Goal: Information Seeking & Learning: Learn about a topic

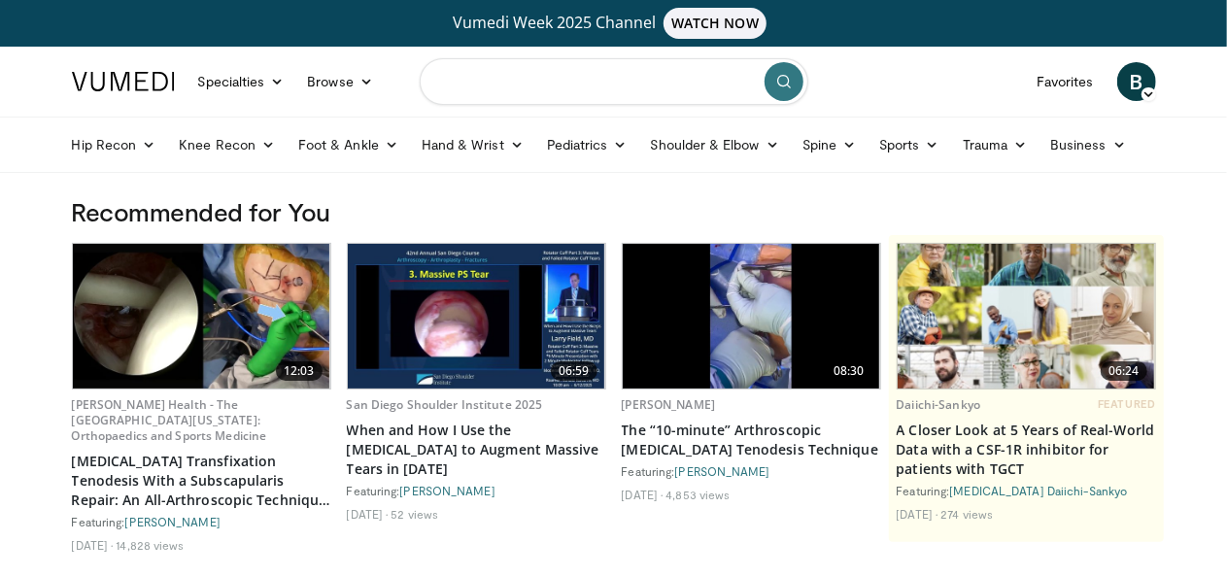
click at [589, 79] on input "Search topics, interventions" at bounding box center [614, 81] width 389 height 47
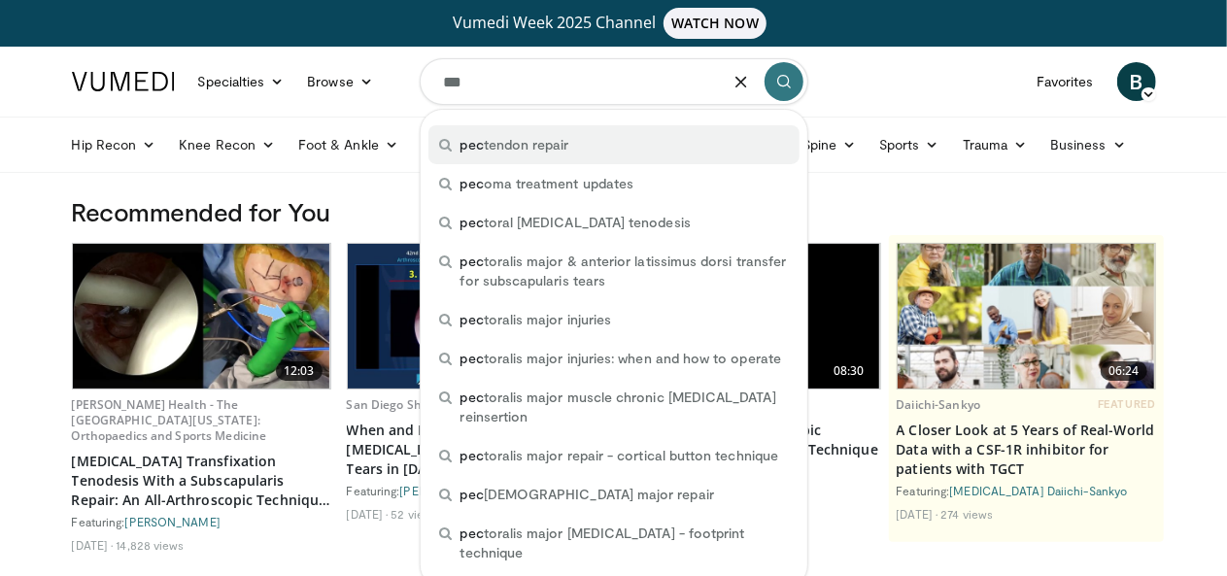
click at [555, 143] on span "pec tendon repair" at bounding box center [515, 144] width 109 height 19
type input "**********"
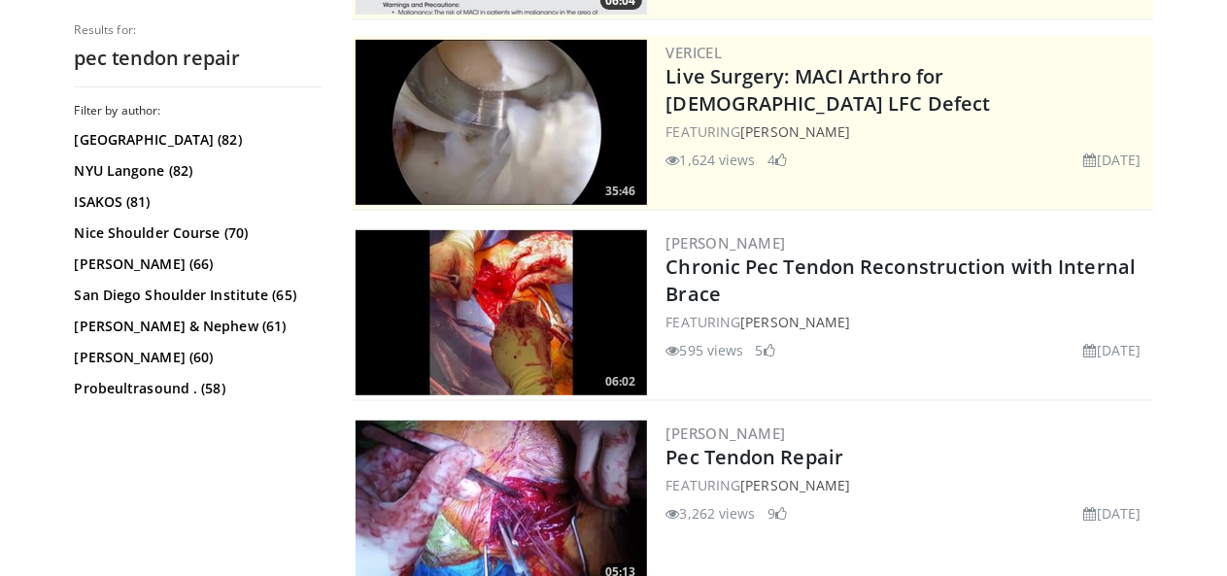
scroll to position [410, 0]
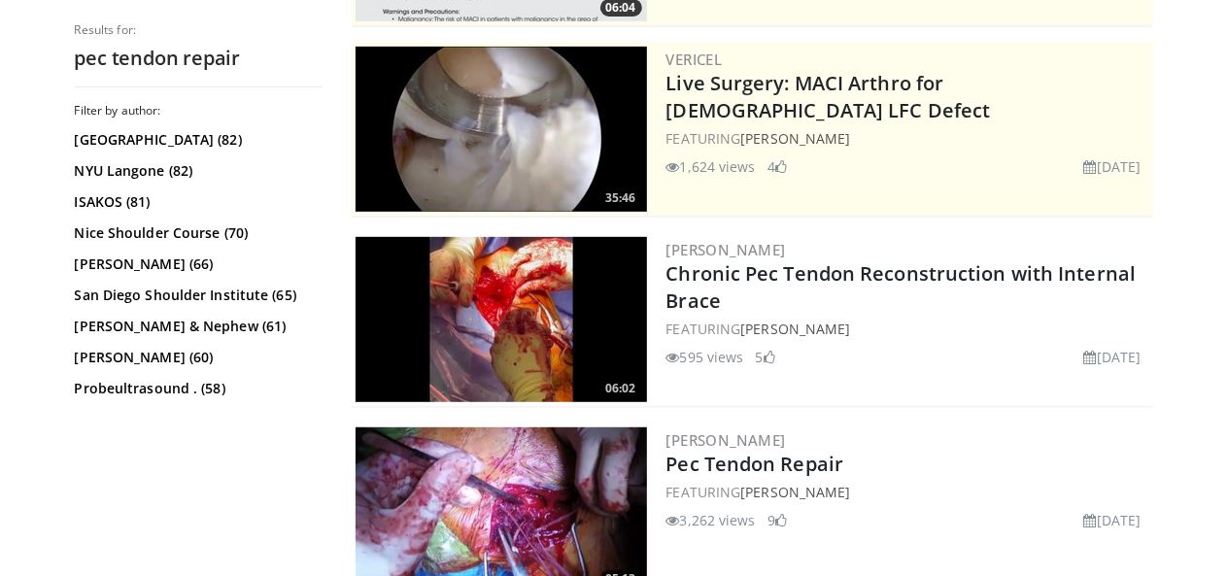
click at [489, 306] on img at bounding box center [502, 319] width 292 height 165
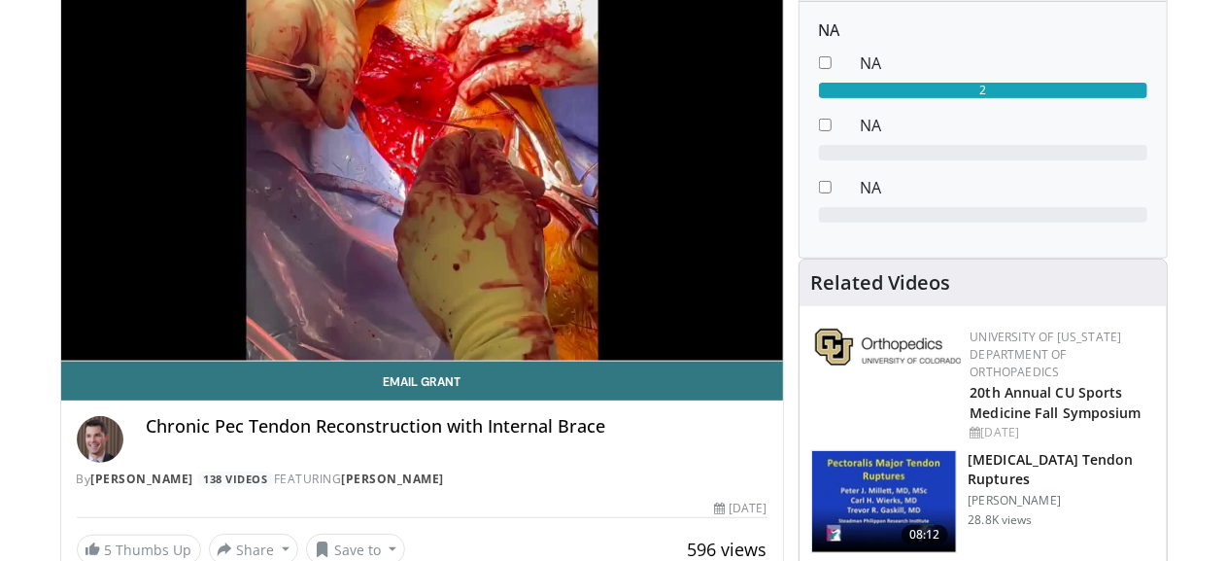
scroll to position [257, 0]
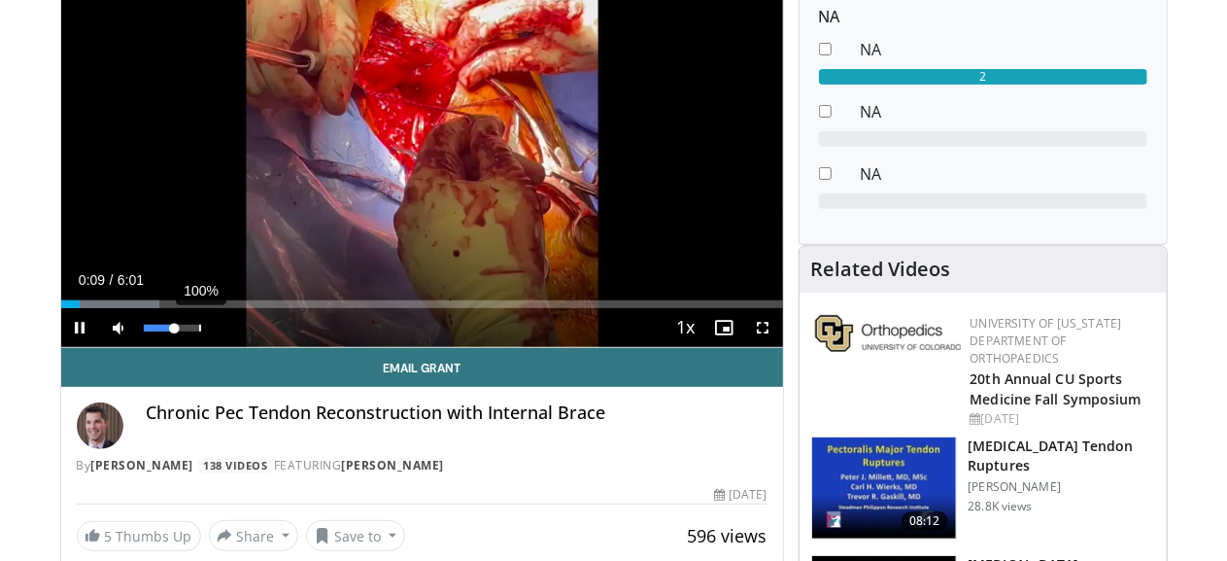
click at [153, 347] on div "100%" at bounding box center [172, 327] width 68 height 39
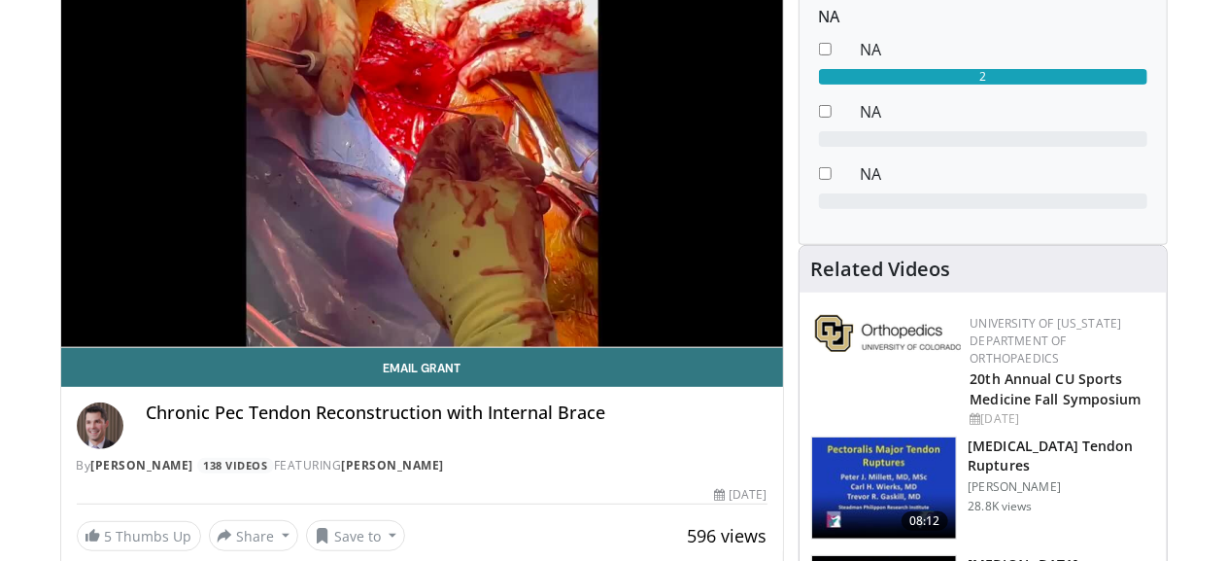
drag, startPoint x: 124, startPoint y: 365, endPoint x: 153, endPoint y: 364, distance: 28.2
click at [153, 364] on div "Volume Level" at bounding box center [171, 366] width 55 height 7
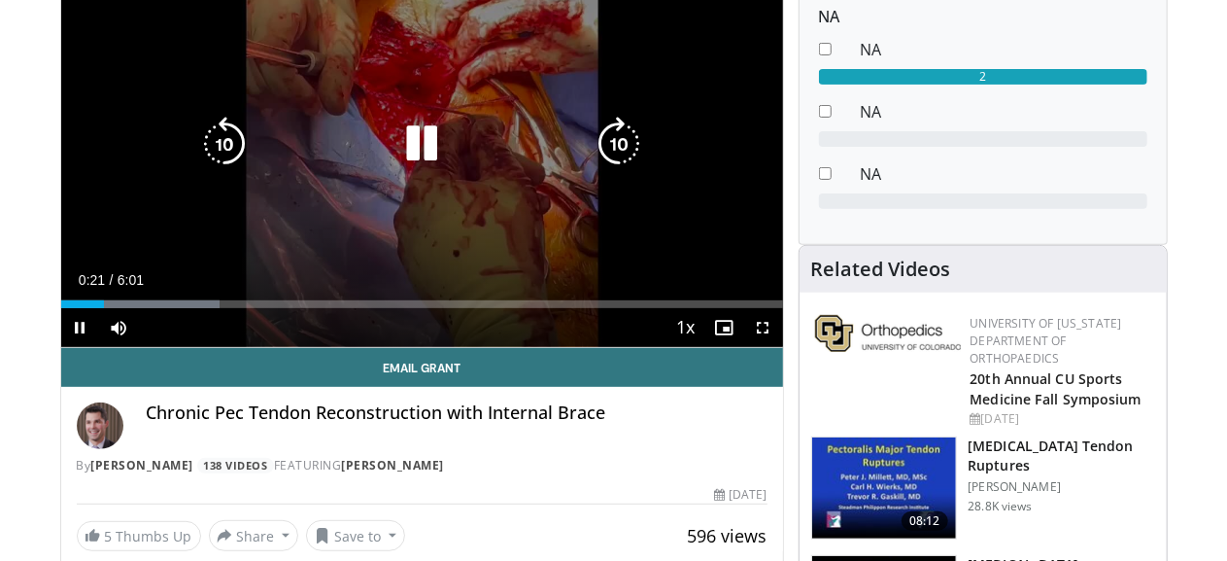
click at [514, 75] on div "10 seconds Tap to unmute" at bounding box center [422, 144] width 722 height 406
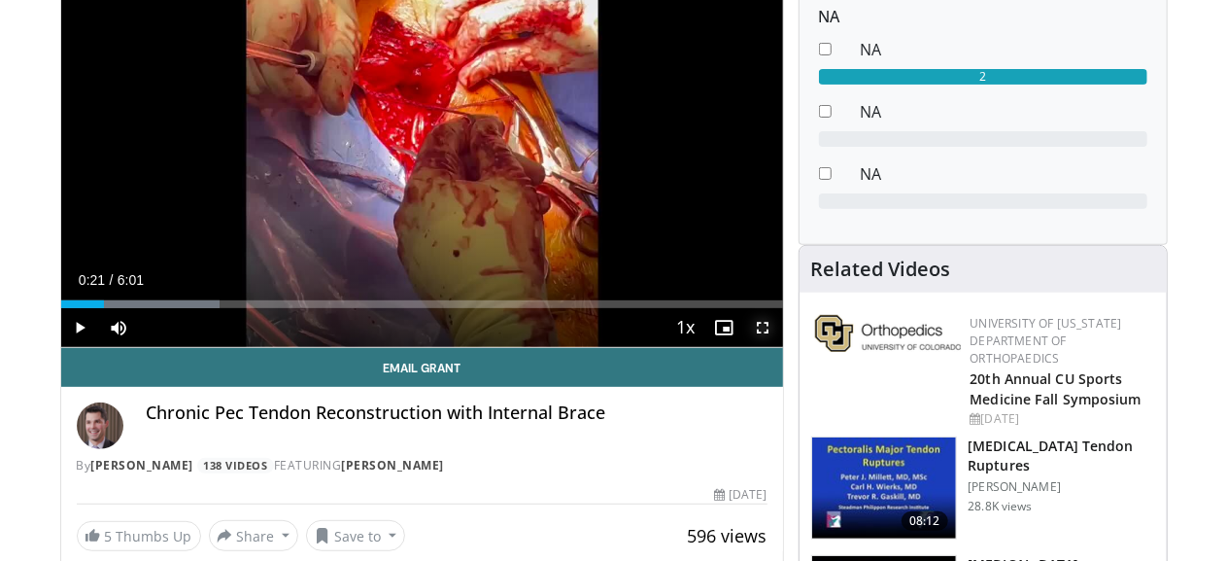
click at [780, 347] on span "Video Player" at bounding box center [763, 327] width 39 height 39
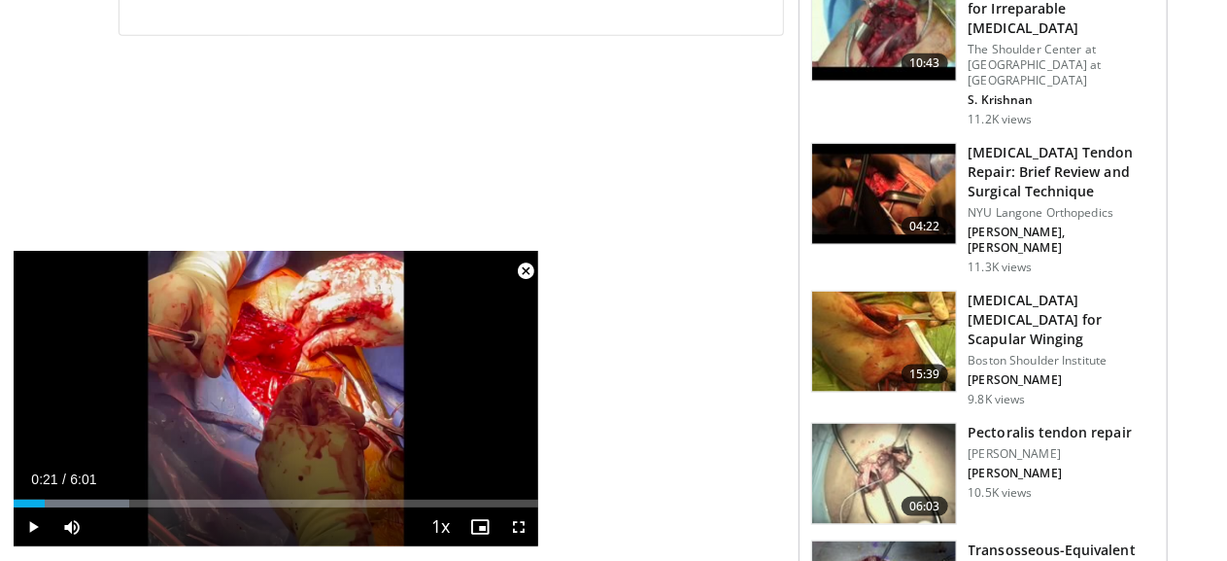
scroll to position [1086, 0]
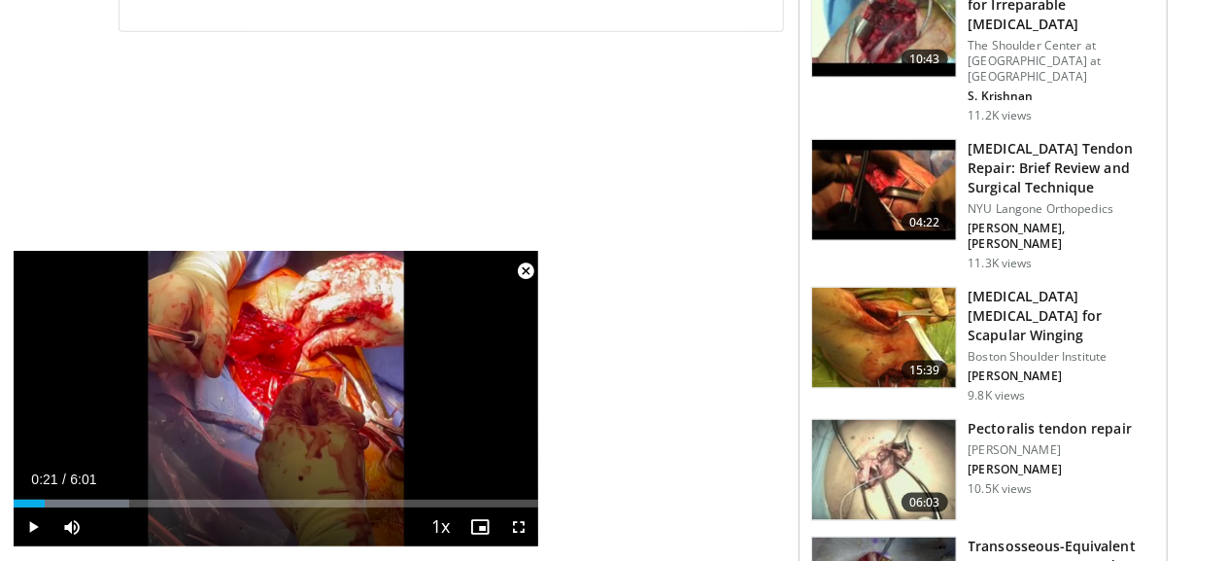
click at [902, 140] on img at bounding box center [884, 190] width 144 height 101
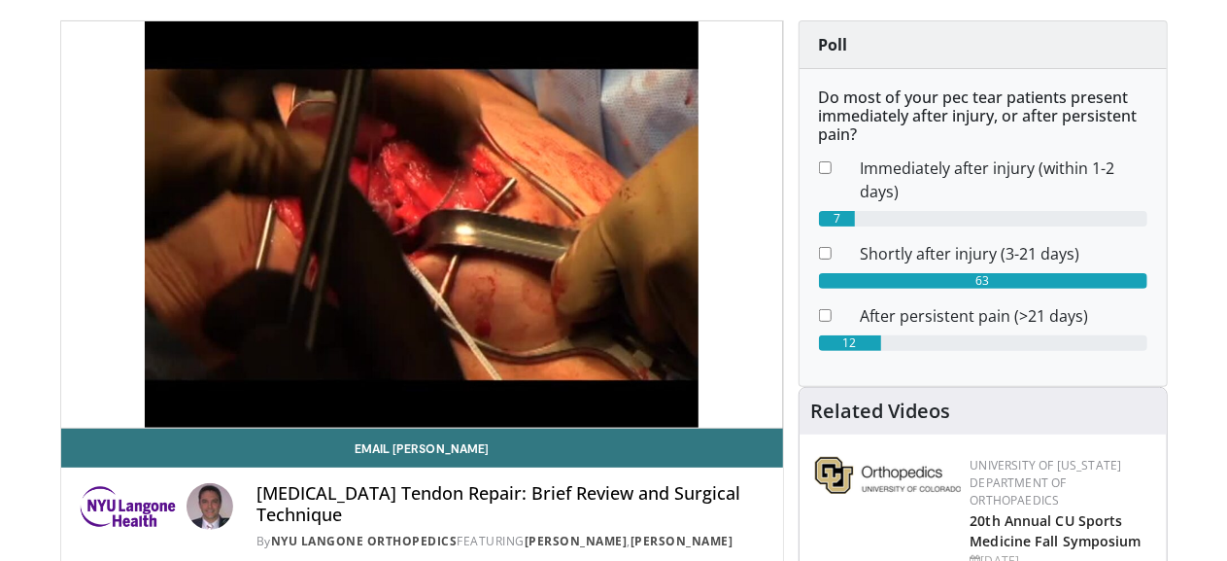
scroll to position [185, 0]
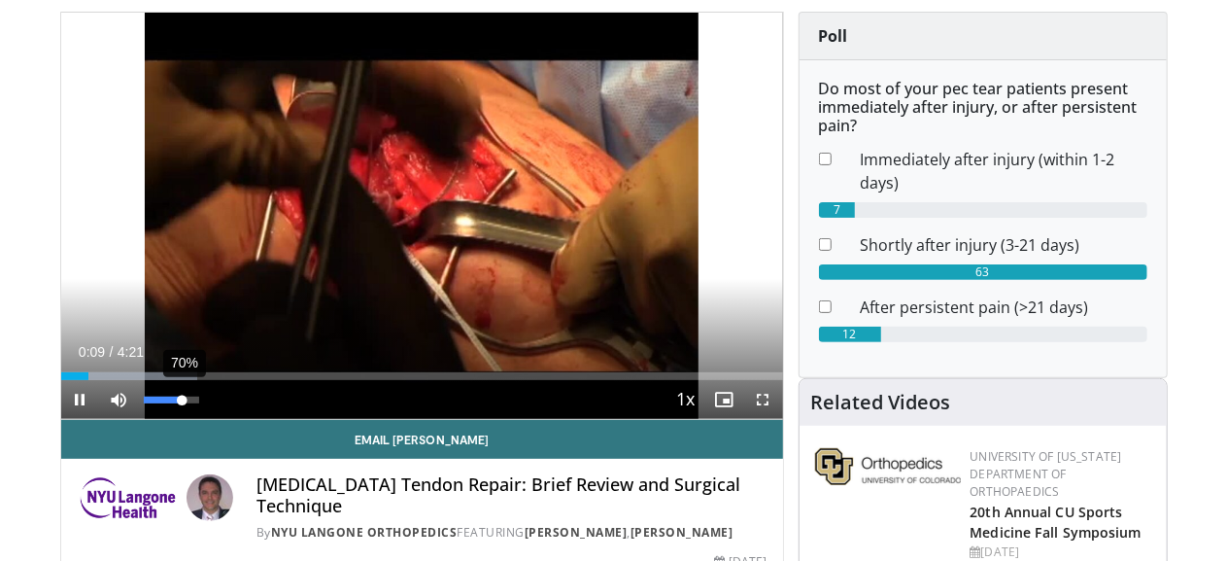
drag, startPoint x: 149, startPoint y: 431, endPoint x: 134, endPoint y: 432, distance: 14.6
click at [144, 403] on div "Volume Level" at bounding box center [163, 399] width 39 height 7
click at [783, 419] on span "Video Player" at bounding box center [763, 399] width 39 height 39
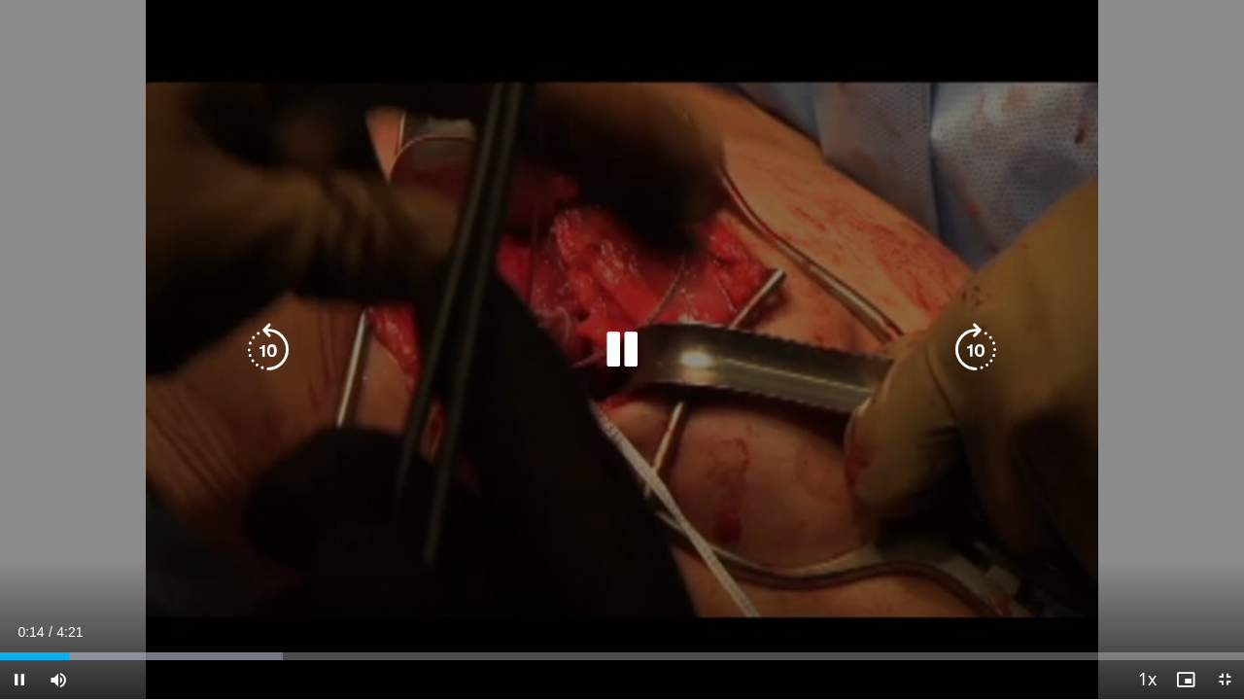
click at [688, 362] on div "Video Player" at bounding box center [622, 349] width 746 height 39
click at [624, 361] on icon "Video Player" at bounding box center [622, 350] width 54 height 54
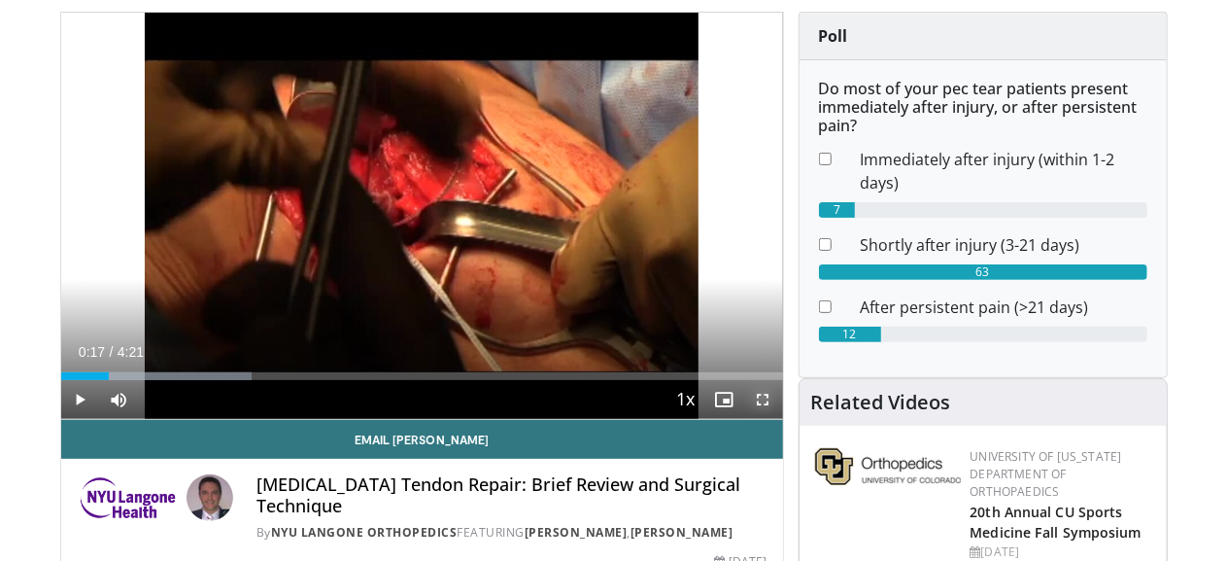
click at [778, 419] on span "Video Player" at bounding box center [763, 399] width 39 height 39
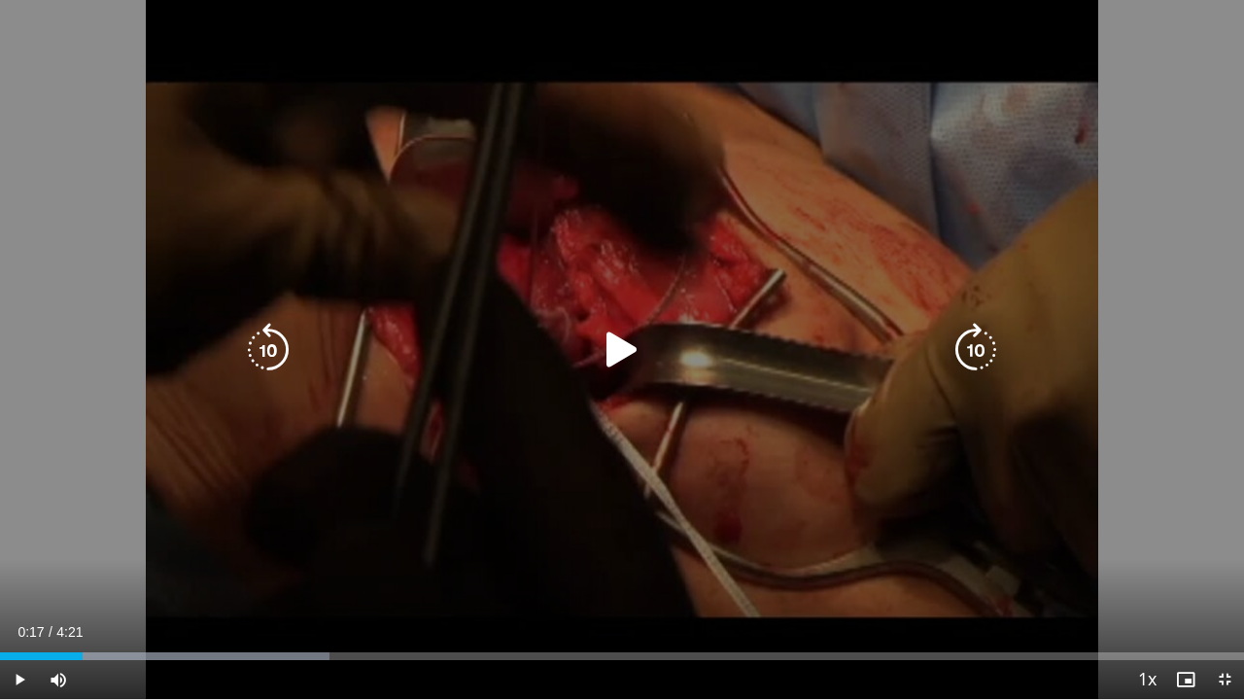
click at [614, 338] on icon "Video Player" at bounding box center [622, 350] width 54 height 54
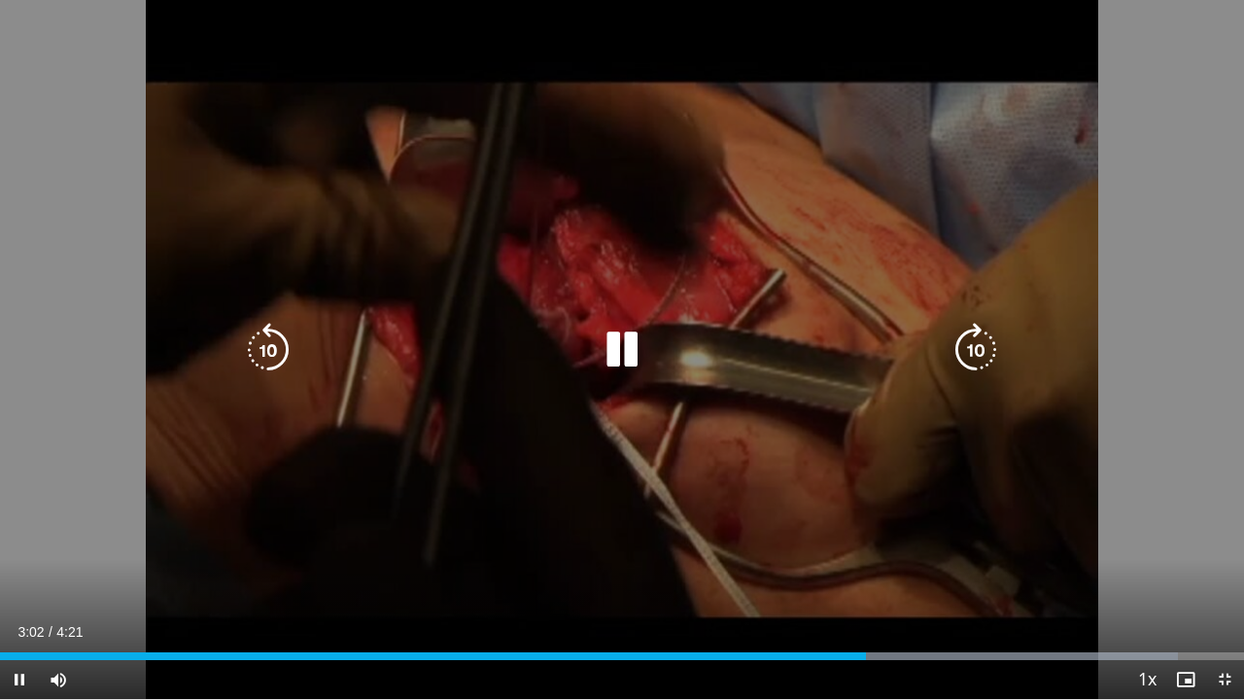
click at [620, 345] on icon "Video Player" at bounding box center [622, 350] width 54 height 54
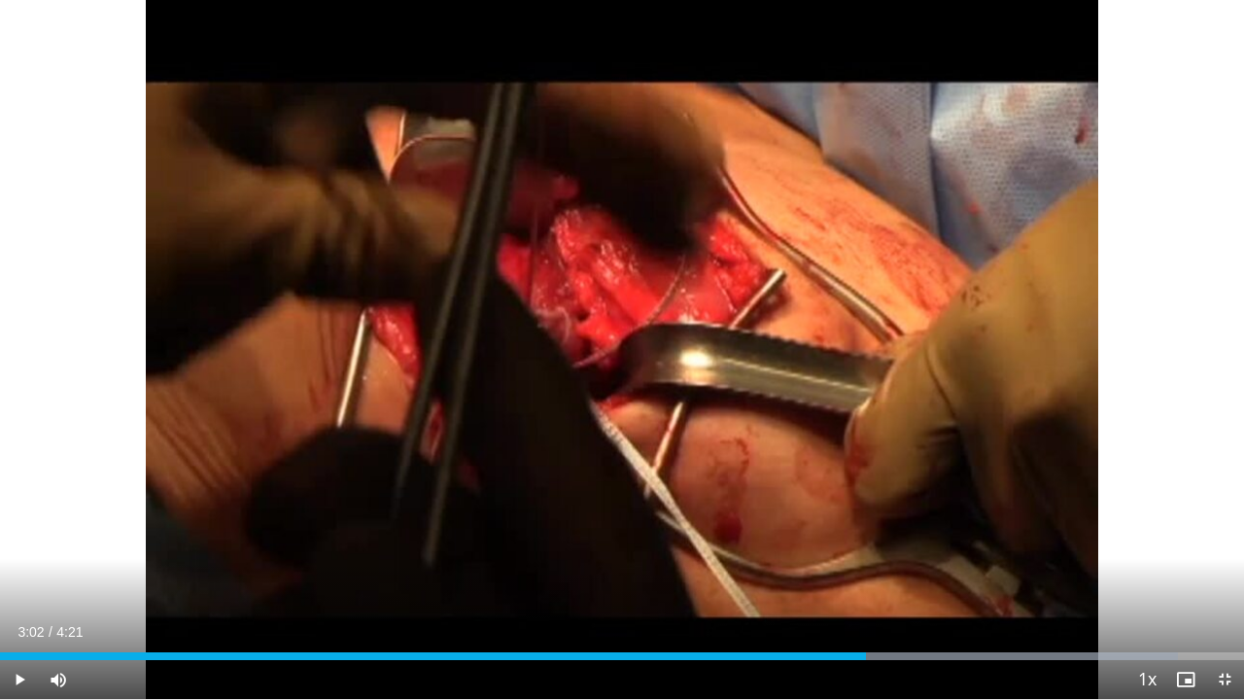
click at [620, 345] on div "10 seconds Tap to unmute" at bounding box center [622, 349] width 1244 height 699
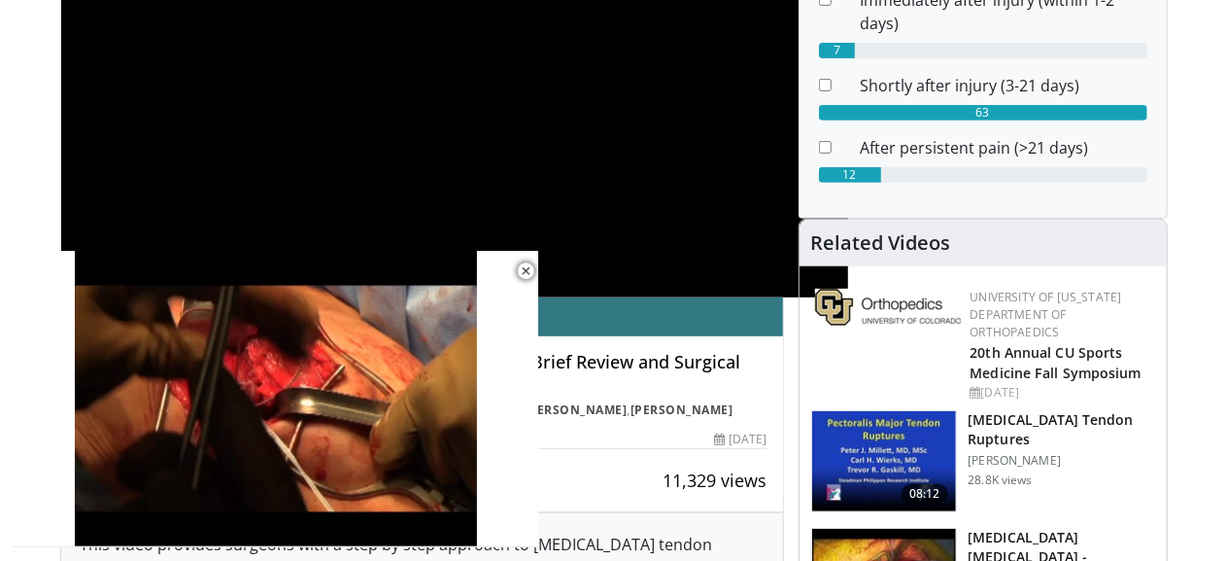
scroll to position [352, 0]
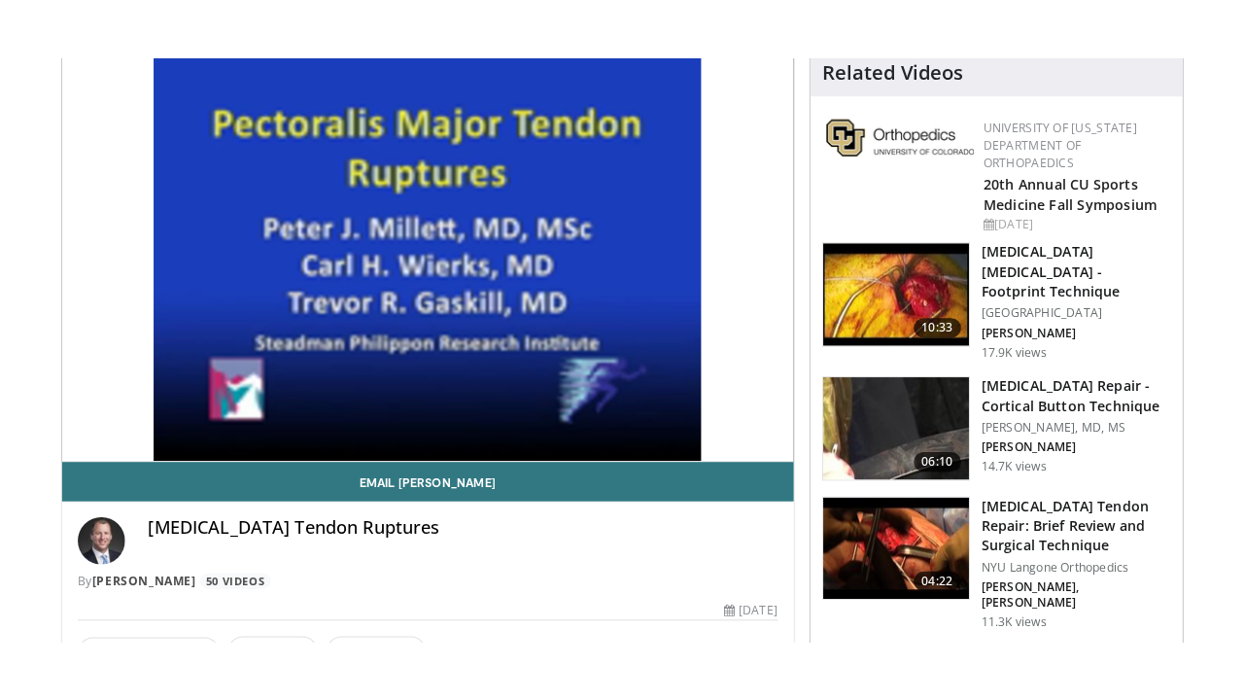
scroll to position [224, 0]
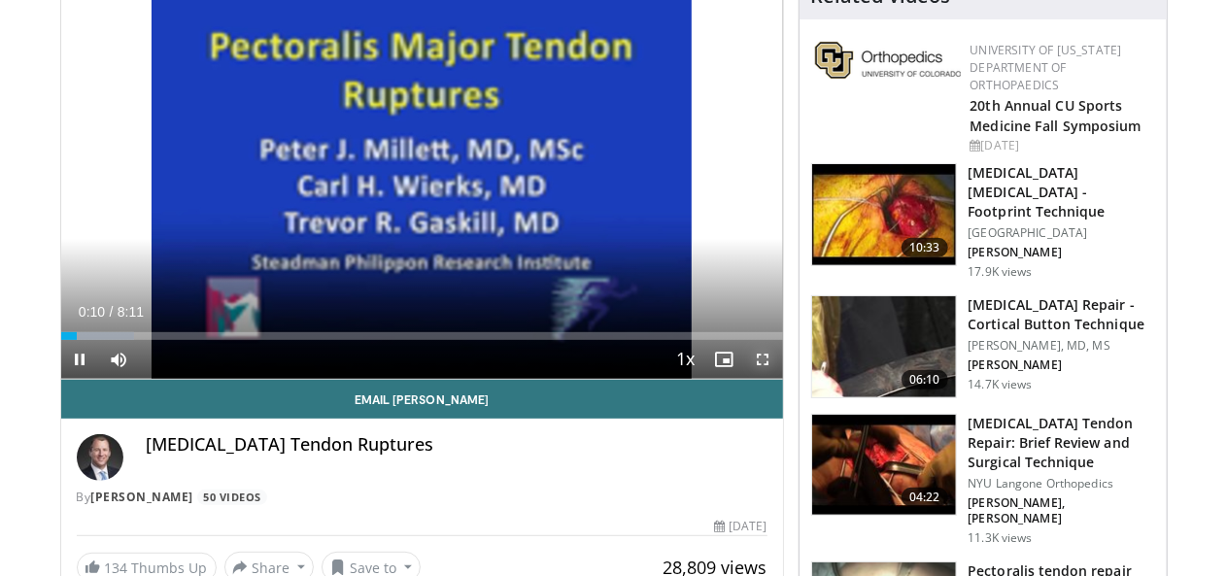
click at [777, 379] on span "Video Player" at bounding box center [763, 359] width 39 height 39
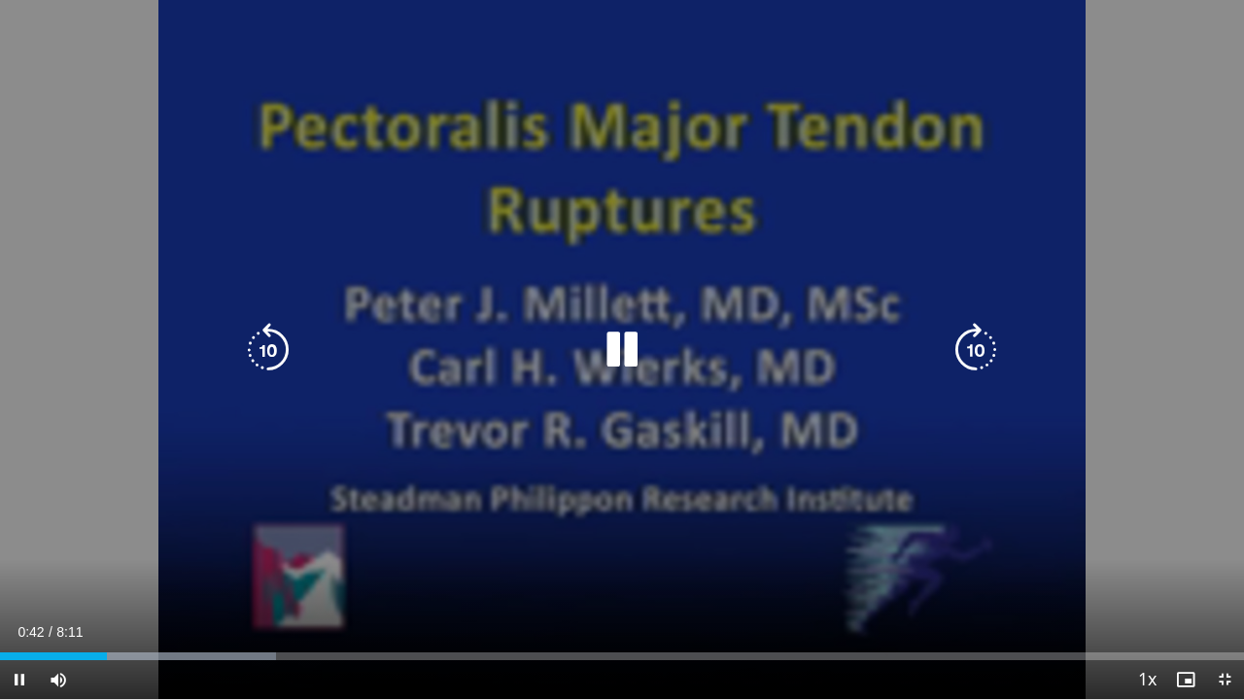
click at [612, 345] on icon "Video Player" at bounding box center [622, 350] width 54 height 54
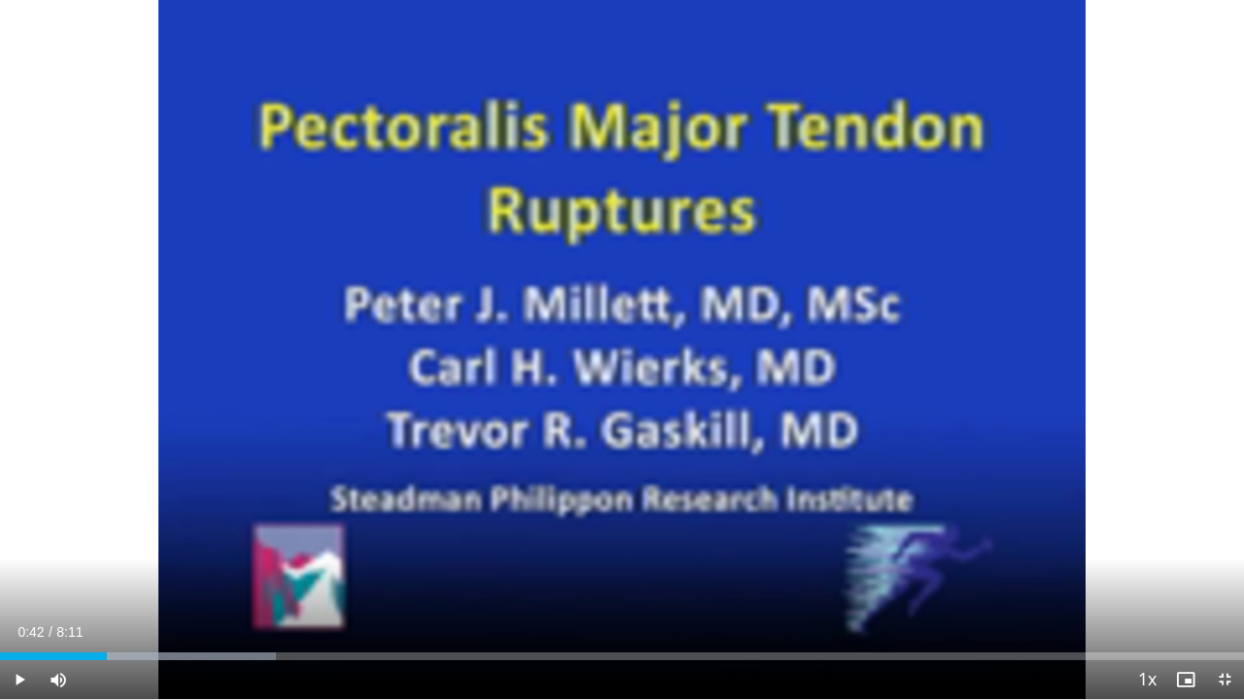
click at [612, 345] on div "10 seconds Tap to unmute" at bounding box center [622, 349] width 1244 height 699
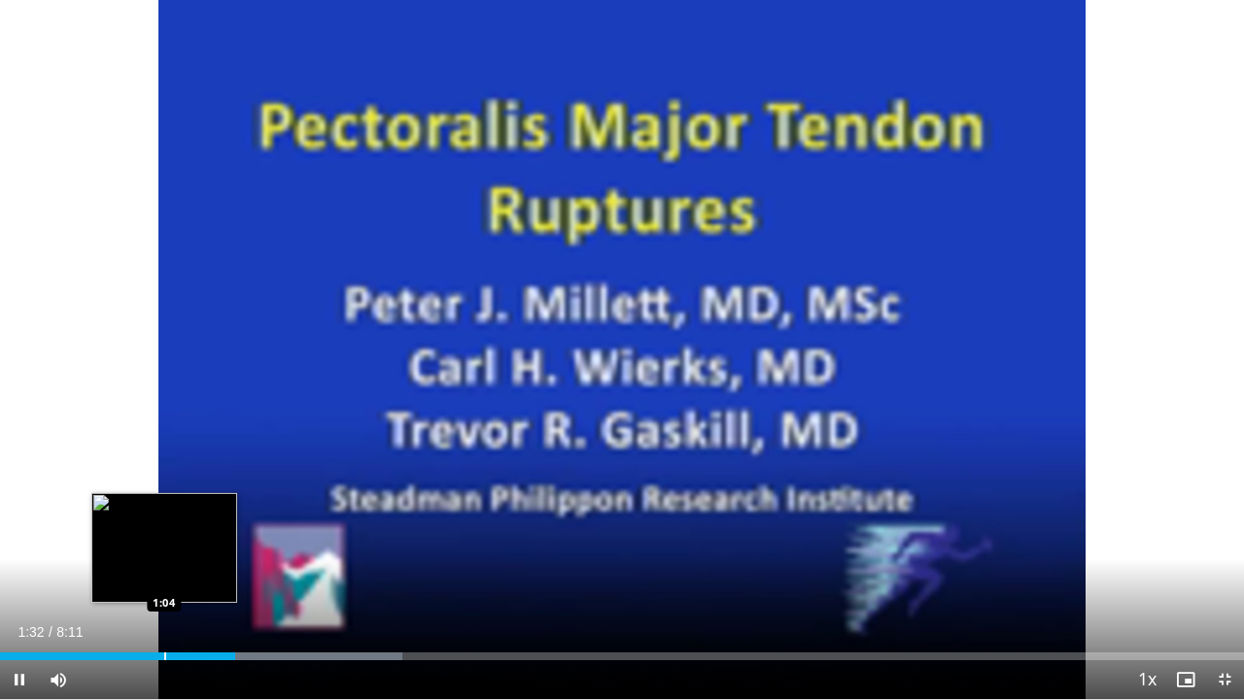
click at [164, 575] on div "Progress Bar" at bounding box center [165, 656] width 2 height 8
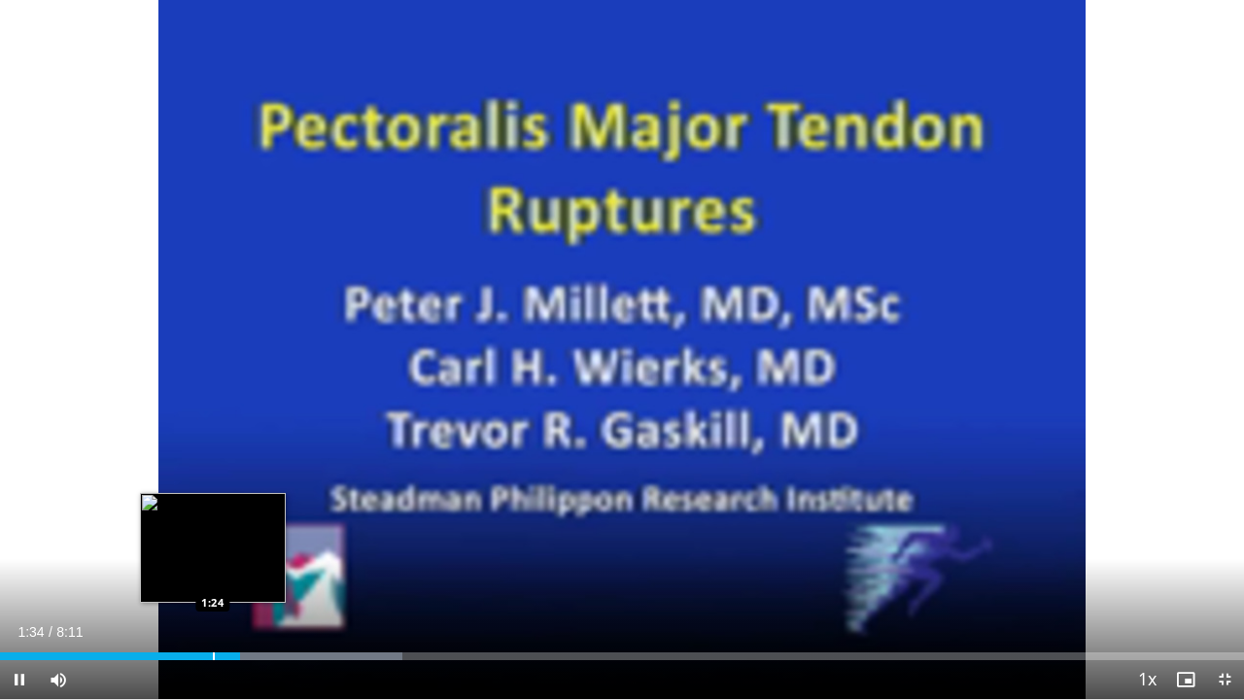
click at [213, 575] on div "Loaded : 32.31% 1:34 1:24" at bounding box center [622, 650] width 1244 height 18
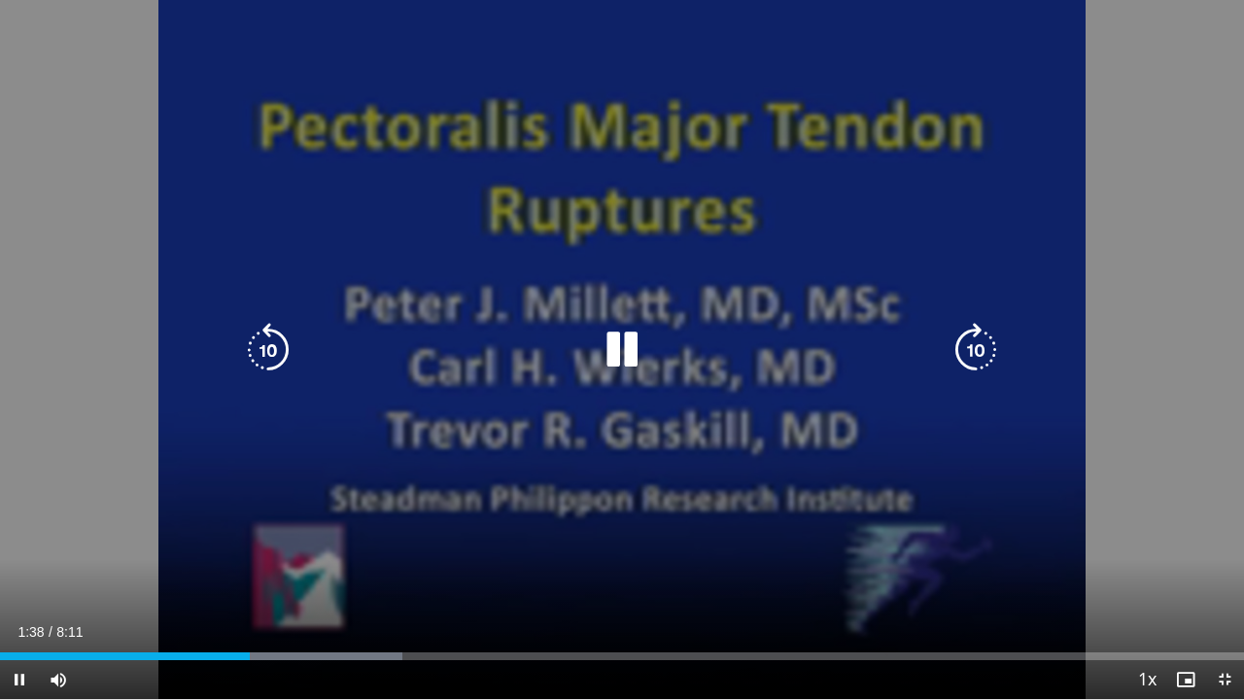
click at [1029, 182] on div "10 seconds Tap to unmute" at bounding box center [622, 349] width 1244 height 699
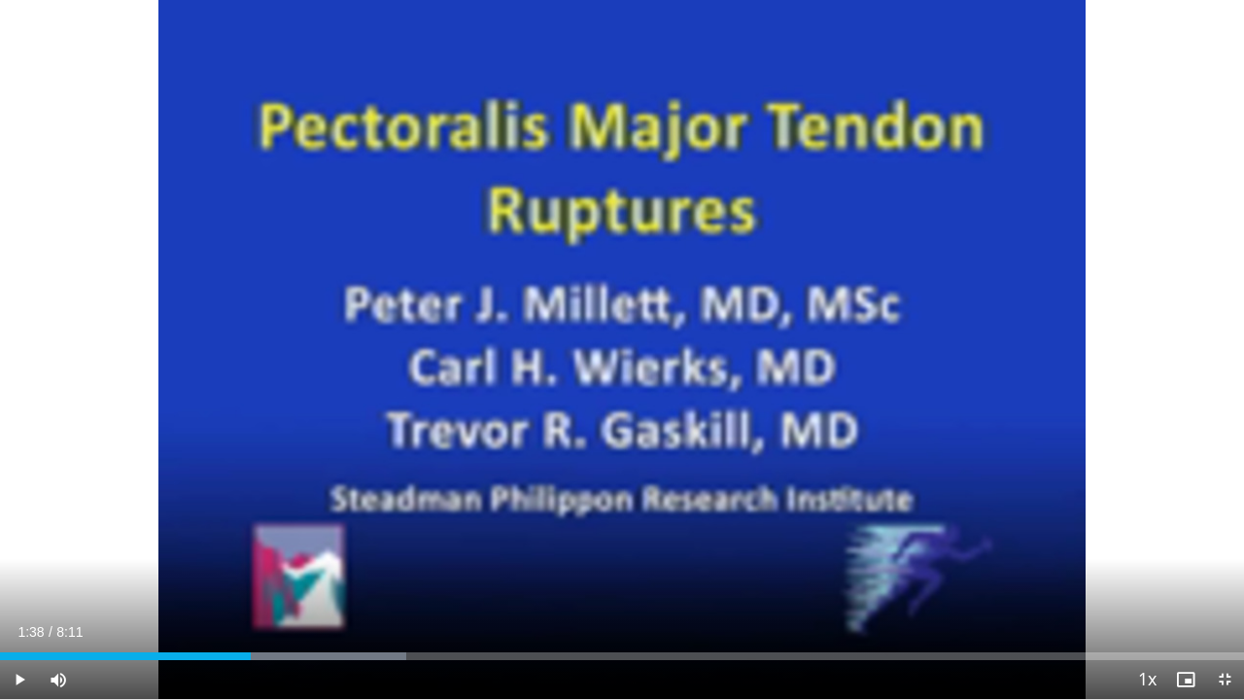
click at [1029, 182] on div "10 seconds Tap to unmute" at bounding box center [622, 349] width 1244 height 699
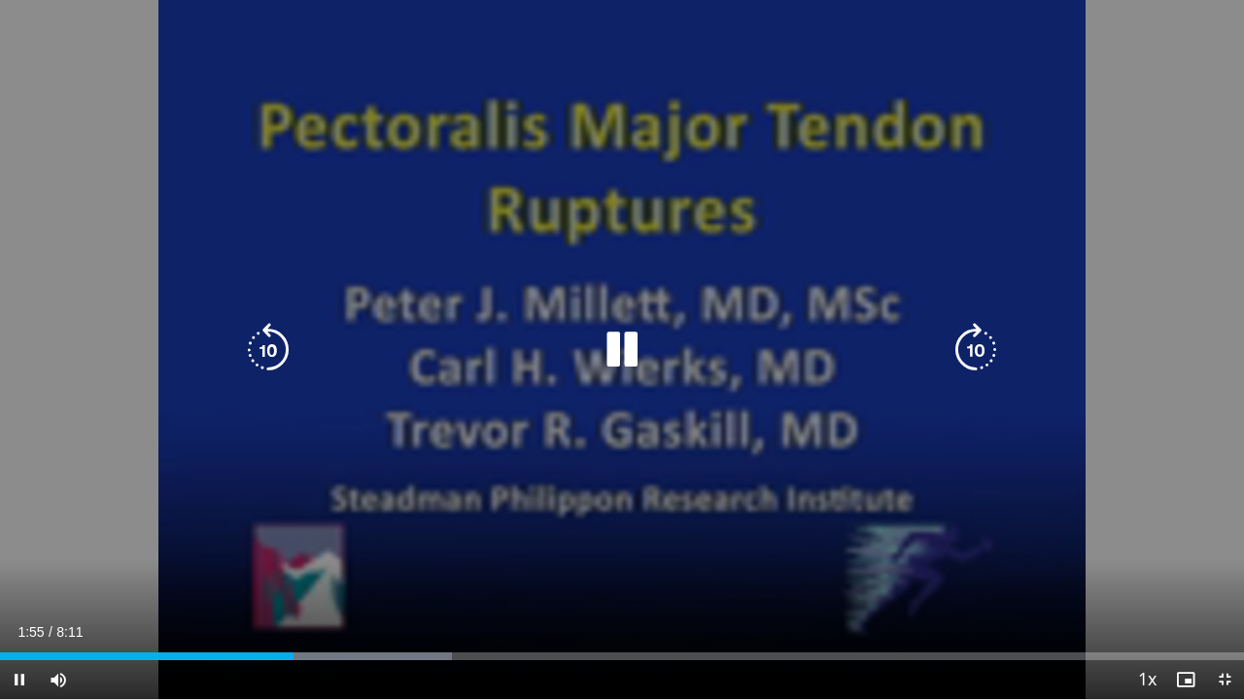
click at [1013, 255] on div "10 seconds Tap to unmute" at bounding box center [622, 349] width 1244 height 699
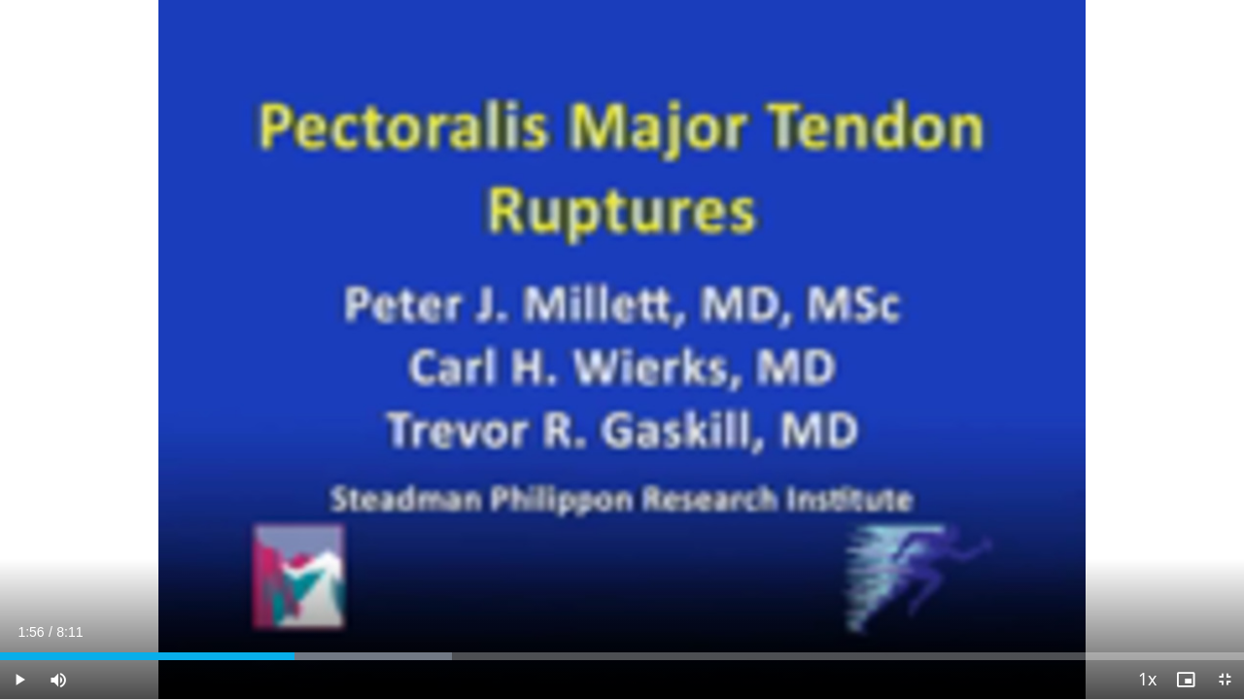
click at [1013, 255] on div "10 seconds Tap to unmute" at bounding box center [622, 349] width 1244 height 699
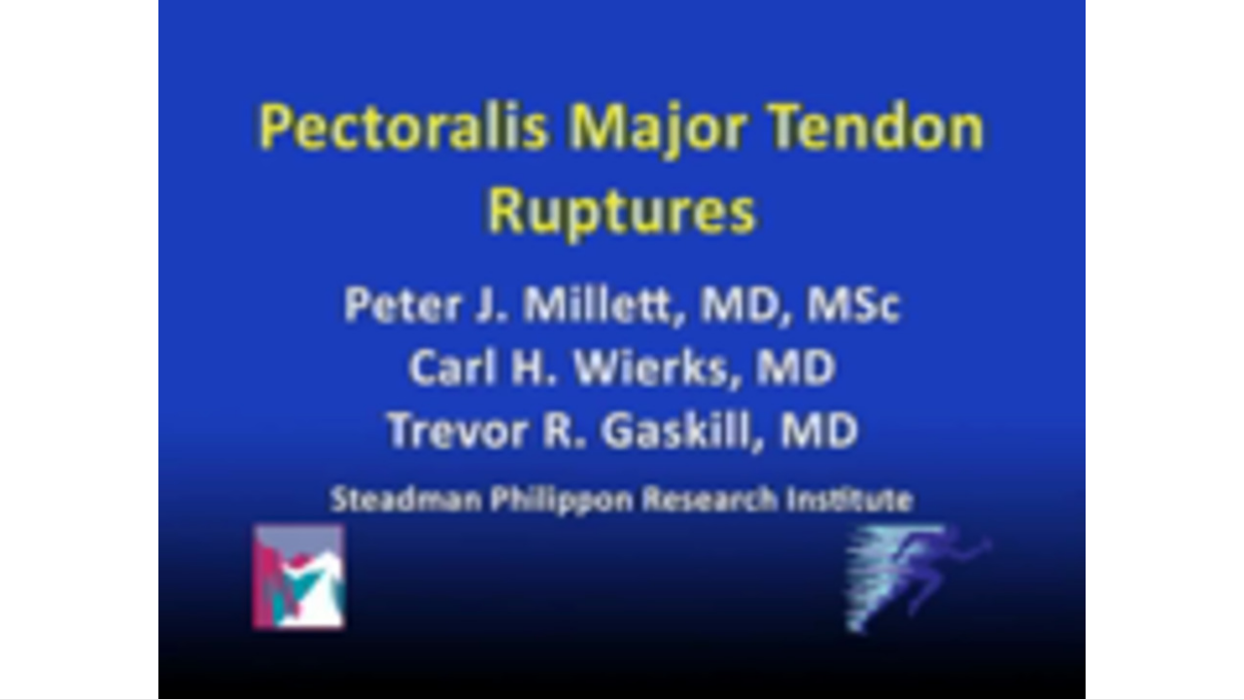
click at [1013, 255] on div "10 seconds Tap to unmute" at bounding box center [622, 349] width 1244 height 699
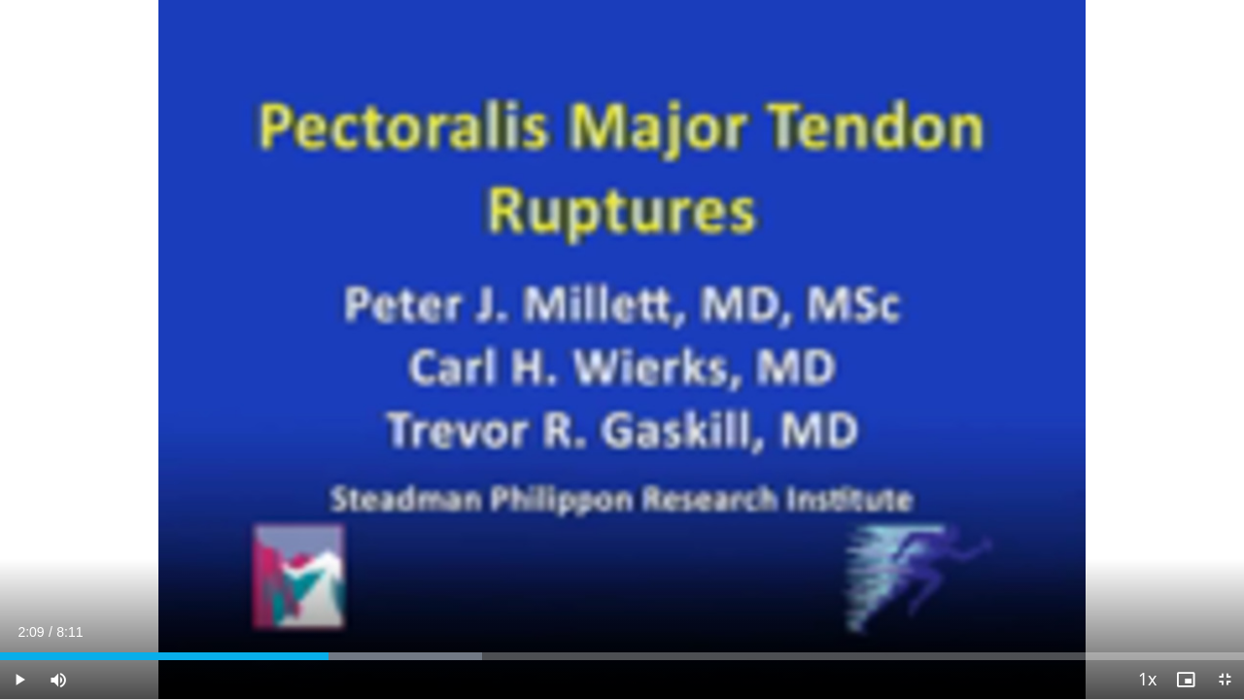
click at [1013, 255] on div "10 seconds Tap to unmute" at bounding box center [622, 349] width 1244 height 699
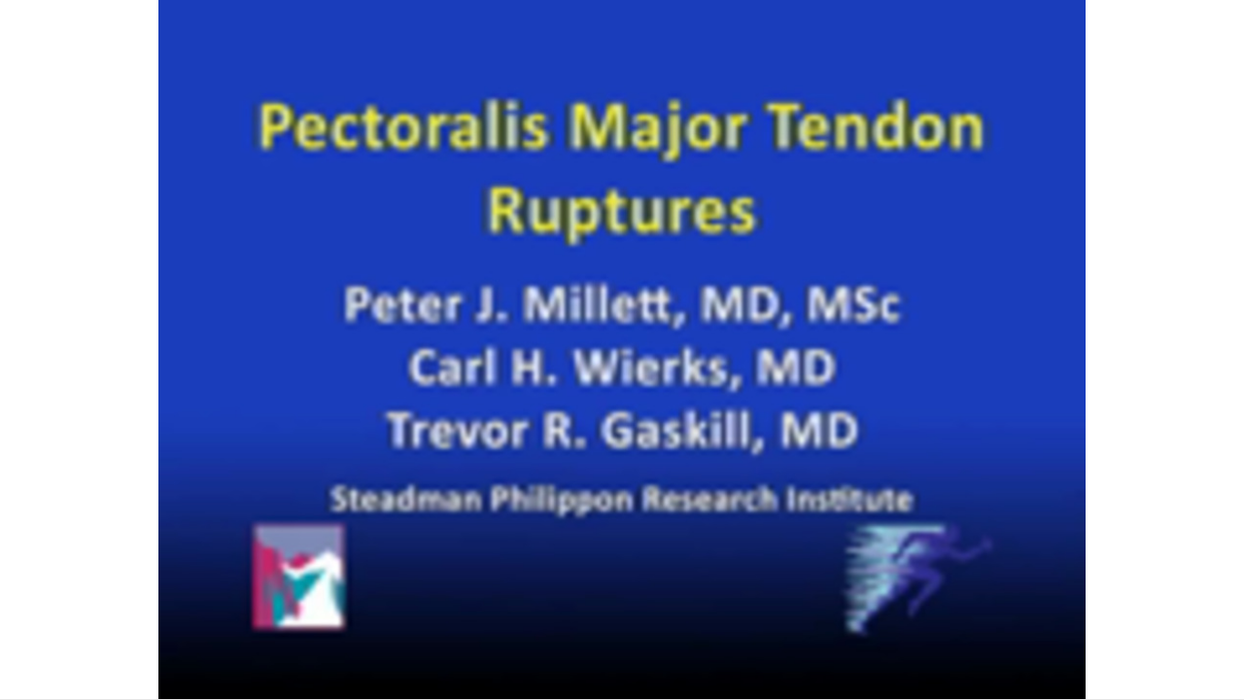
click at [746, 195] on div "10 seconds Tap to unmute" at bounding box center [622, 349] width 1244 height 699
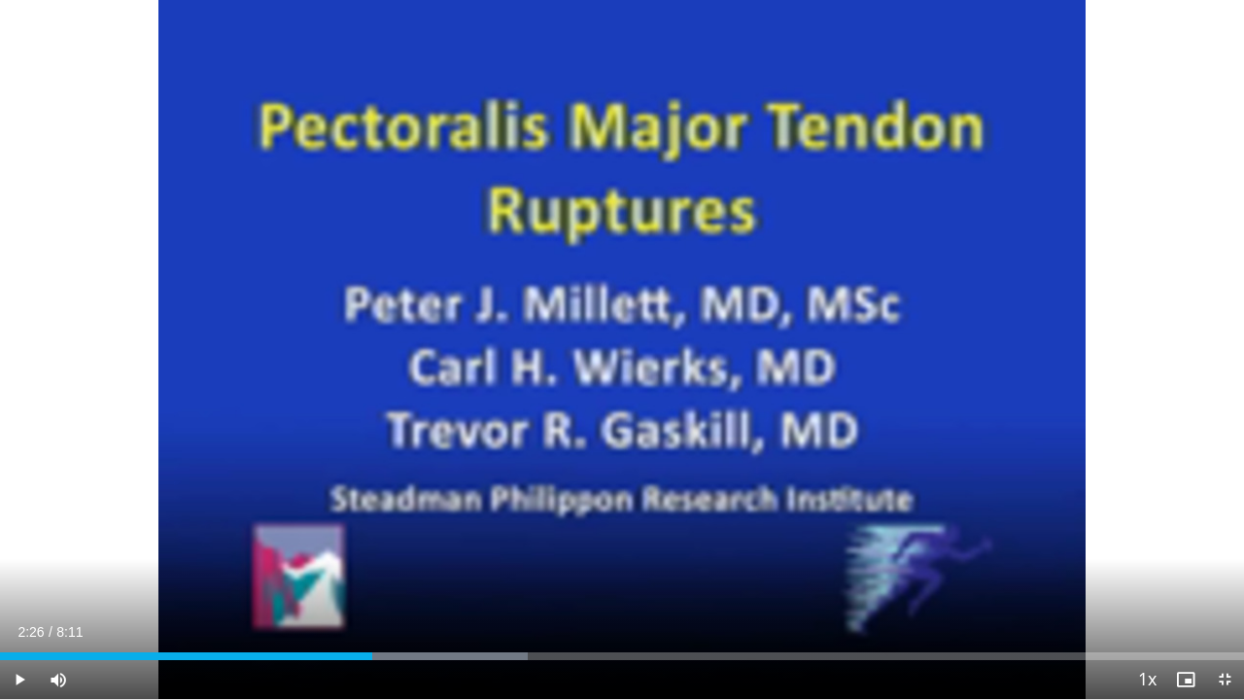
click at [746, 195] on div "10 seconds Tap to unmute" at bounding box center [622, 349] width 1244 height 699
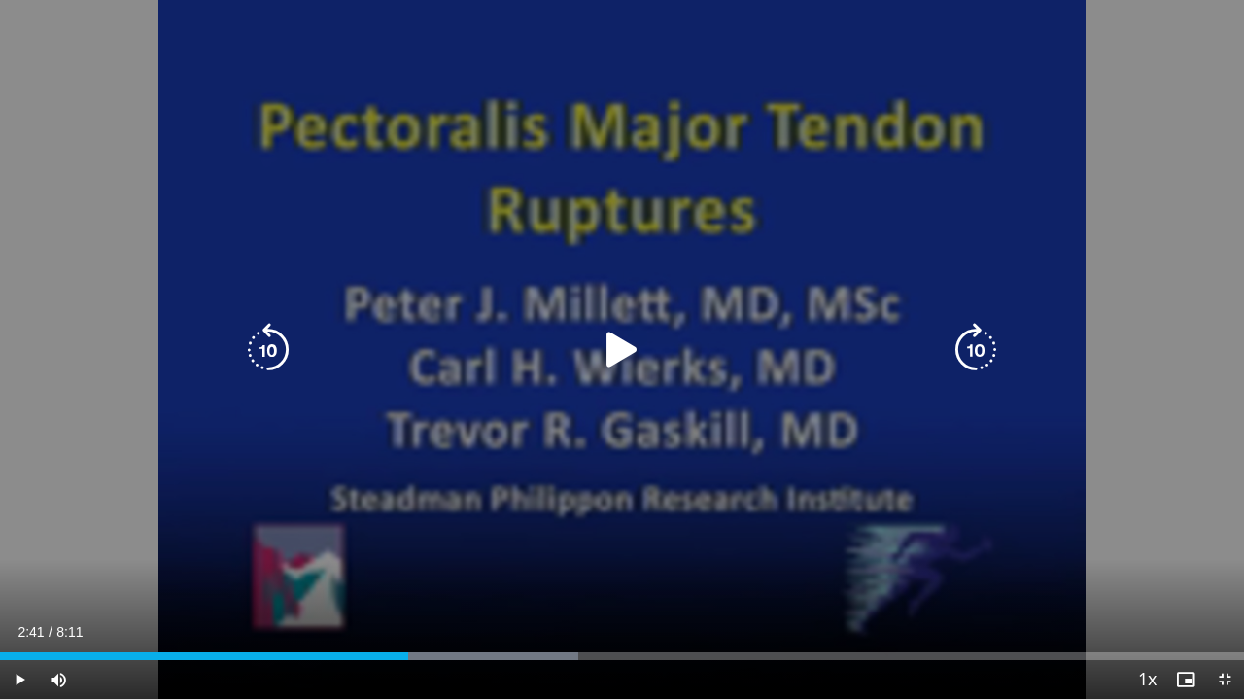
click at [629, 341] on icon "Video Player" at bounding box center [622, 350] width 54 height 54
click at [629, 340] on icon "Video Player" at bounding box center [622, 350] width 54 height 54
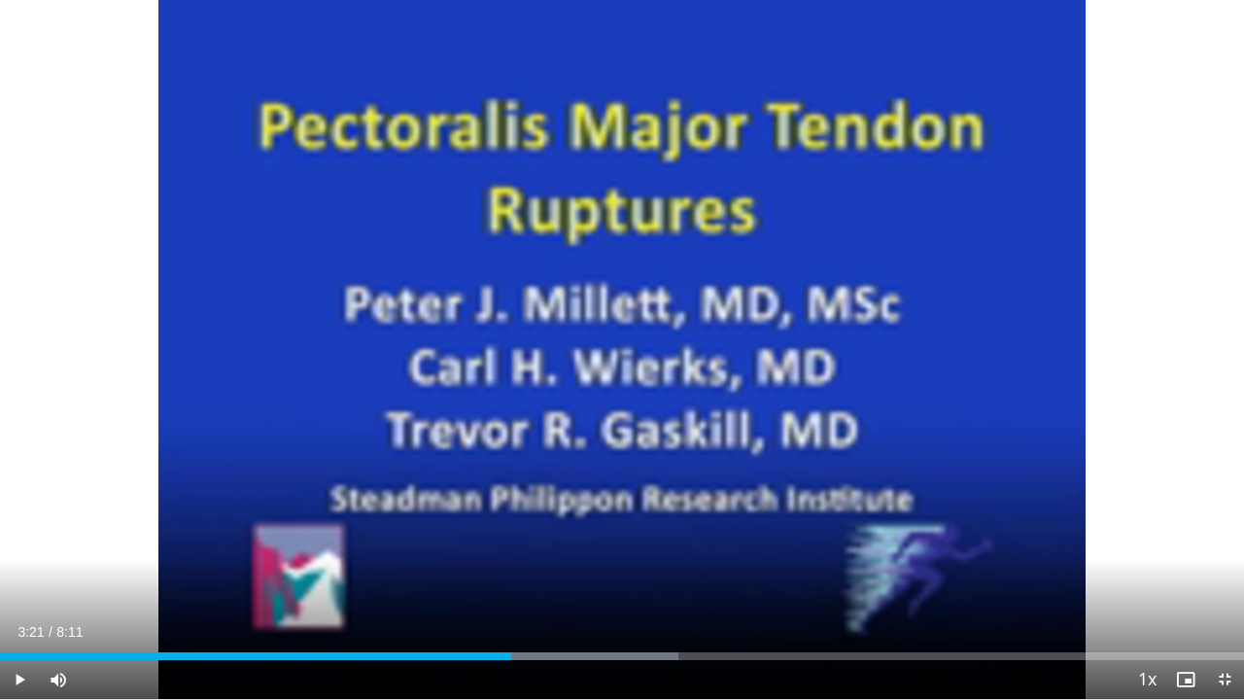
click at [629, 340] on div "10 seconds Tap to unmute" at bounding box center [622, 349] width 1244 height 699
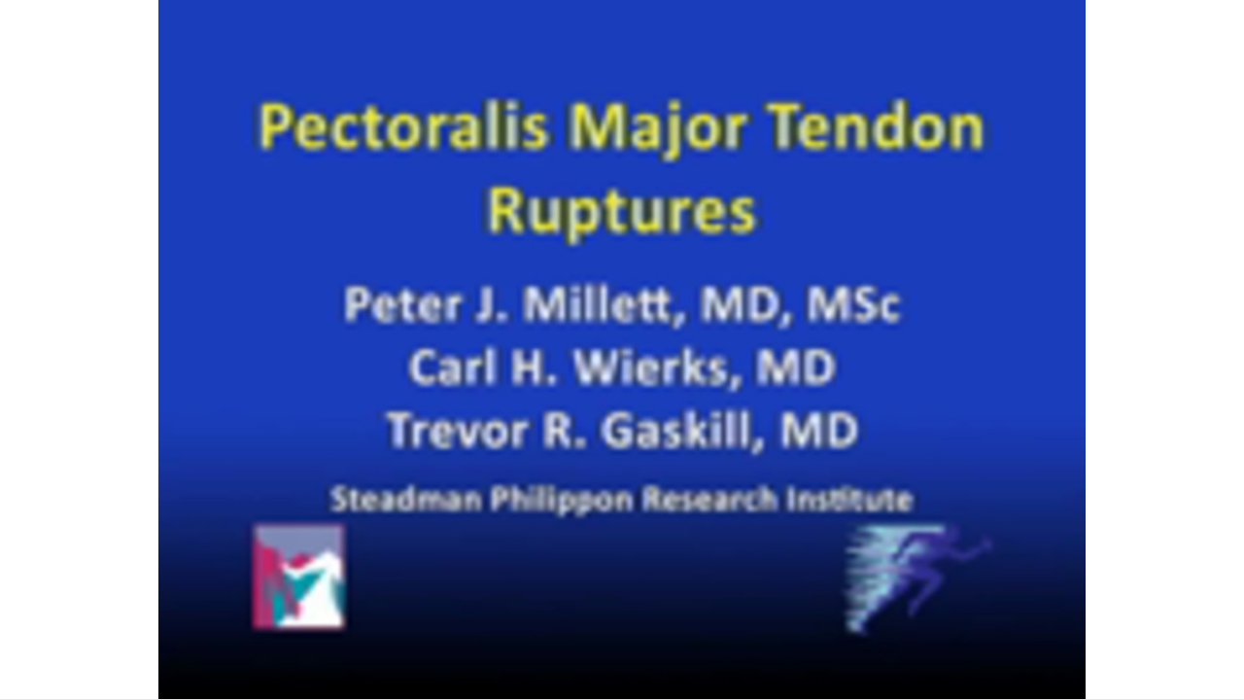
click at [629, 340] on div "10 seconds Tap to unmute" at bounding box center [622, 349] width 1244 height 699
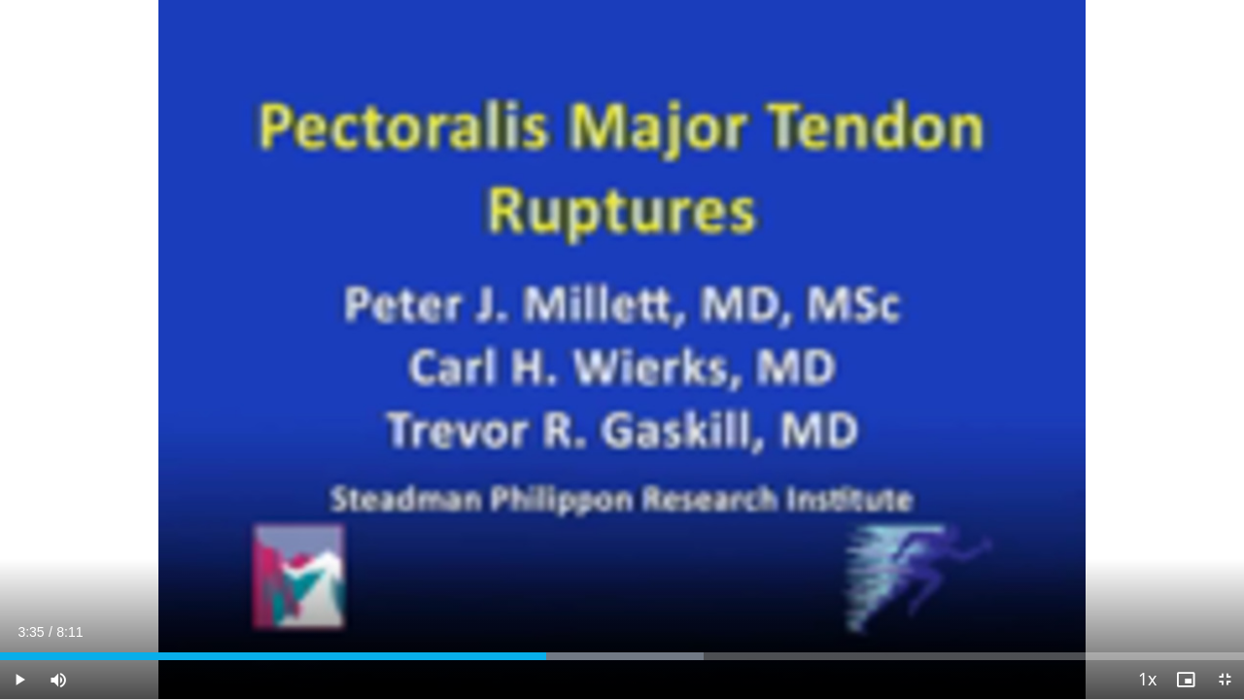
click at [629, 340] on div "10 seconds Tap to unmute" at bounding box center [622, 349] width 1244 height 699
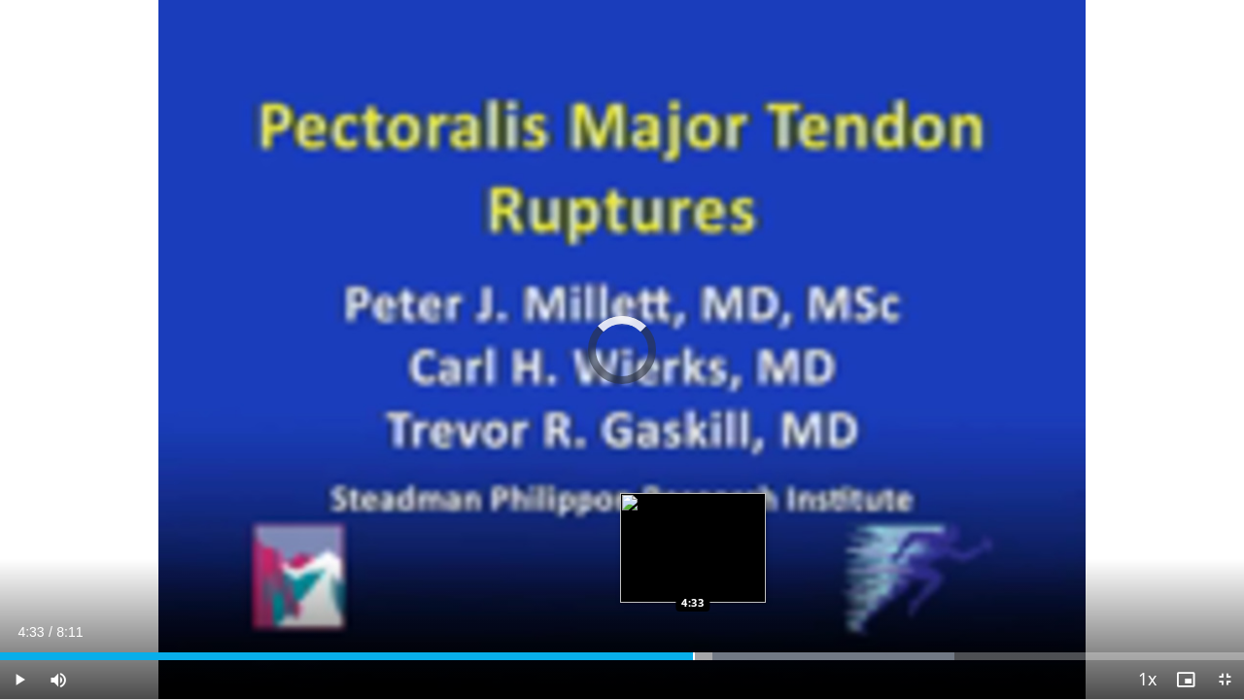
click at [692, 575] on div "Loaded : 76.75% 5:16 4:33" at bounding box center [622, 650] width 1244 height 18
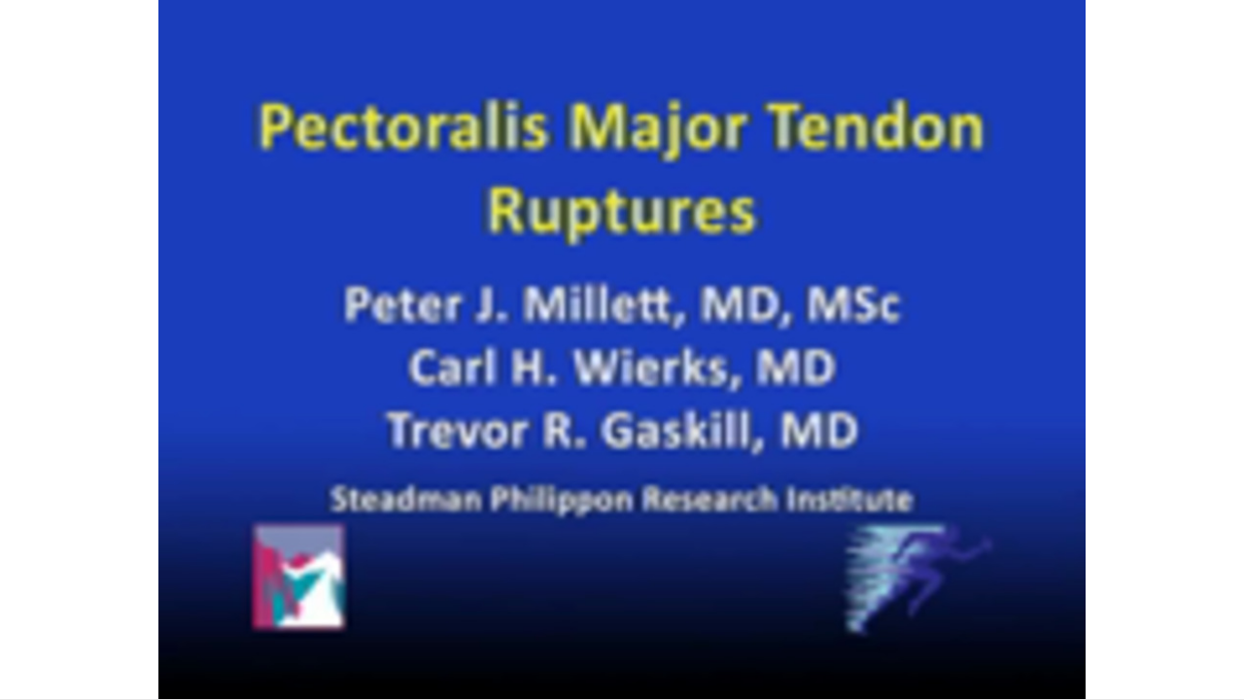
click at [615, 352] on div "10 seconds Tap to unmute" at bounding box center [622, 349] width 1244 height 699
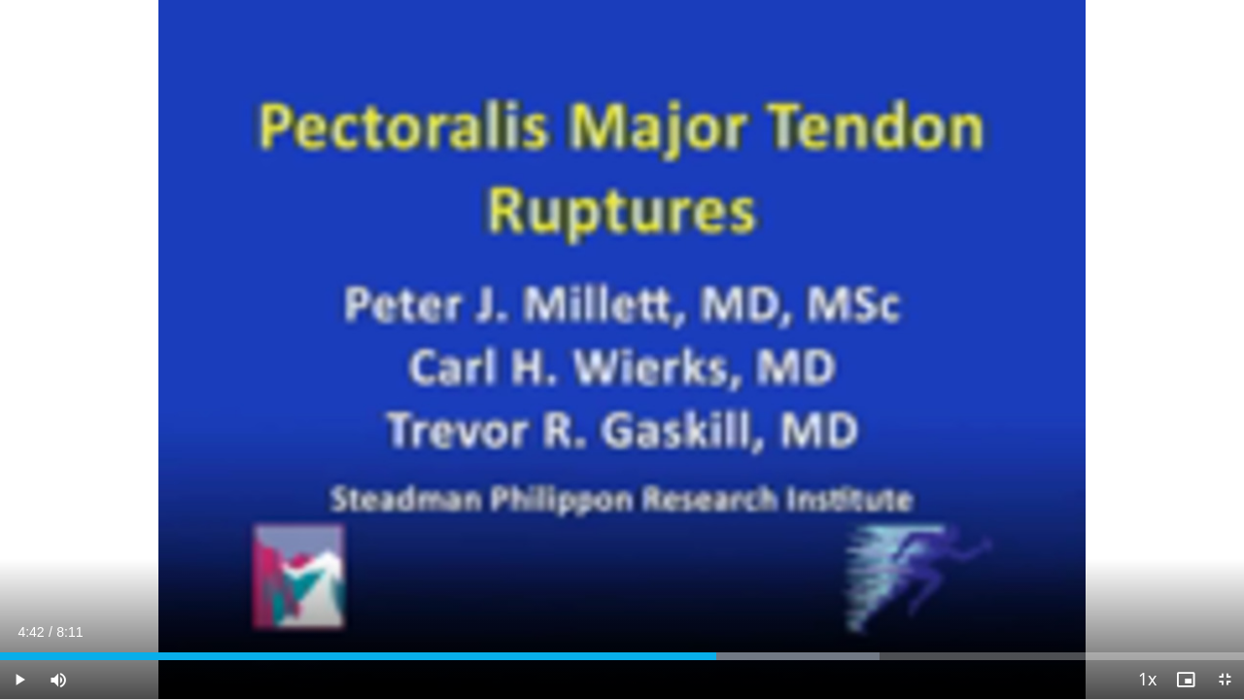
click at [615, 352] on div "10 seconds Tap to unmute" at bounding box center [622, 349] width 1244 height 699
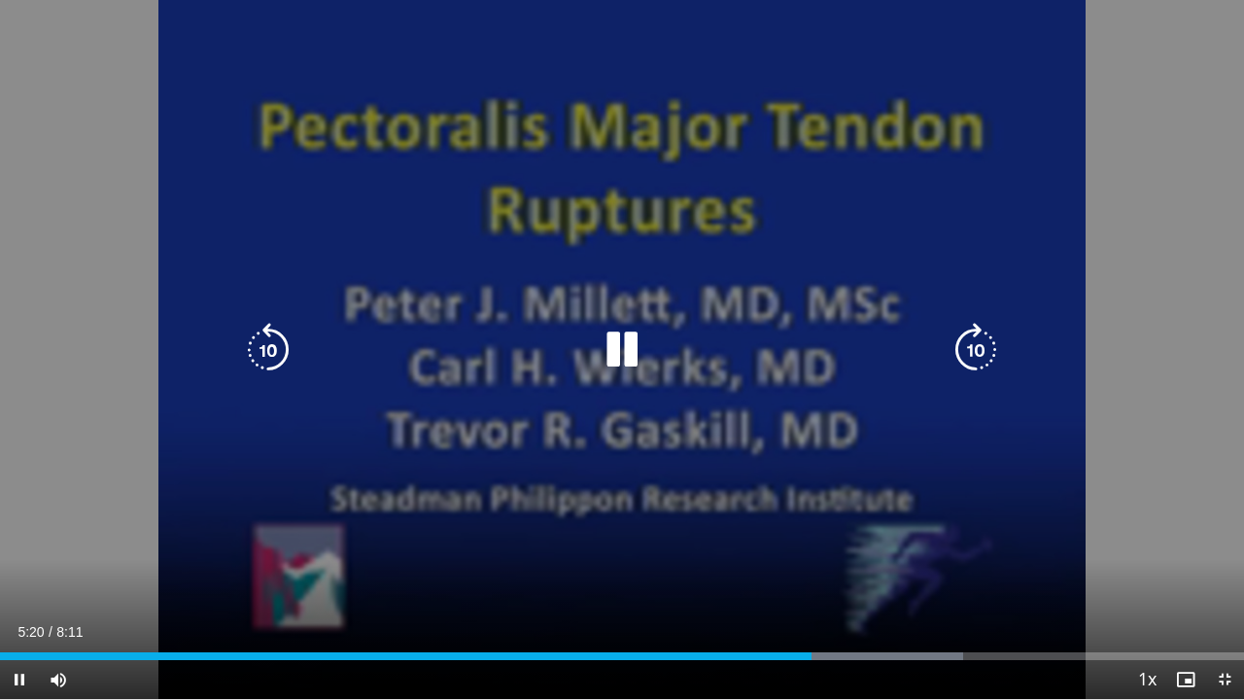
click at [605, 330] on icon "Video Player" at bounding box center [622, 350] width 54 height 54
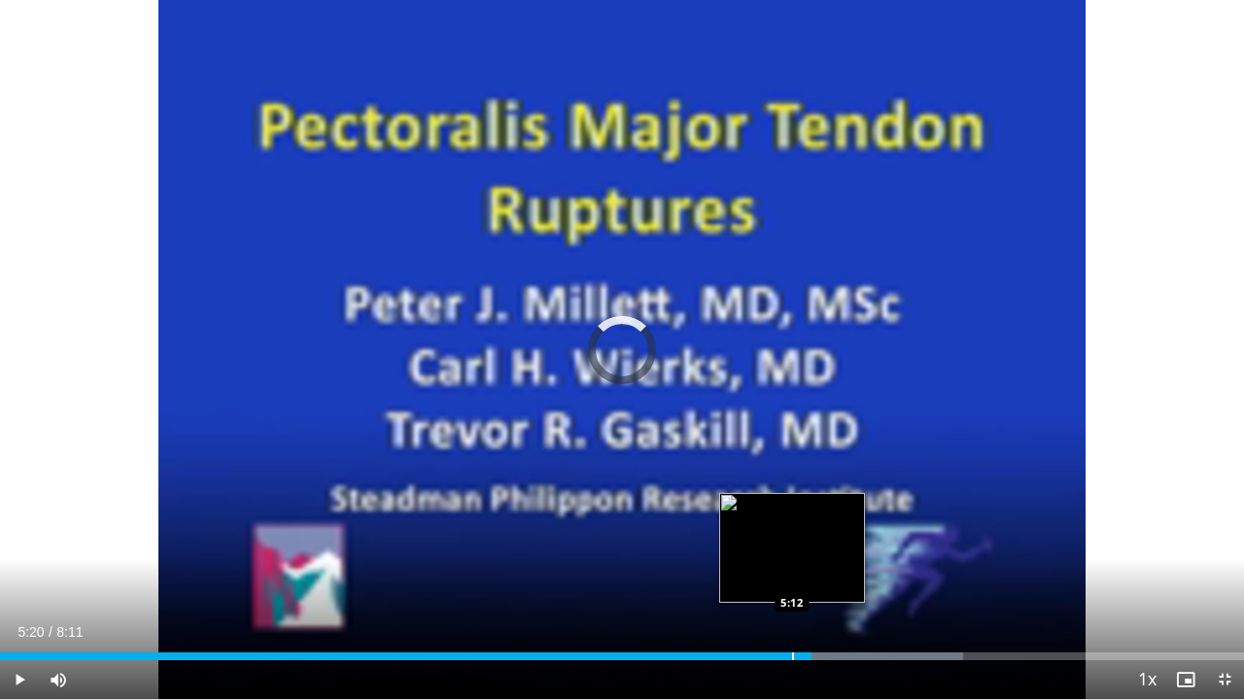
click at [792, 575] on div "Progress Bar" at bounding box center [793, 656] width 2 height 8
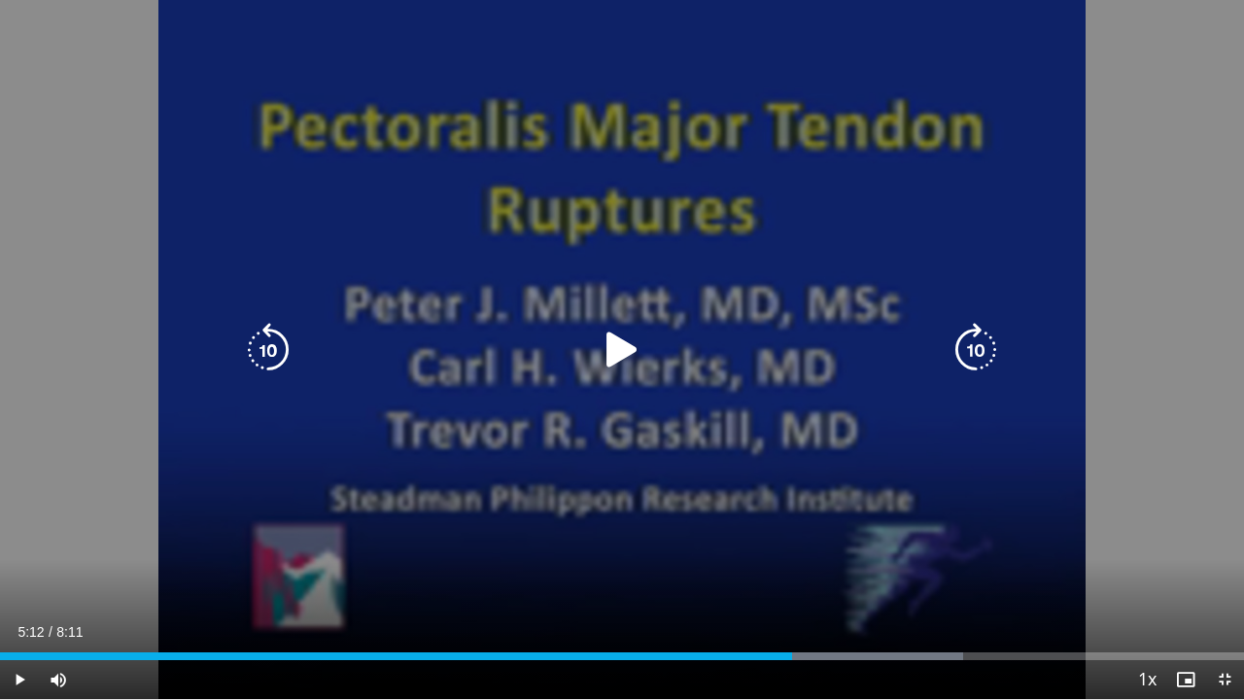
click at [734, 421] on div "10 seconds Tap to unmute" at bounding box center [622, 349] width 1244 height 699
click at [614, 359] on icon "Video Player" at bounding box center [622, 350] width 54 height 54
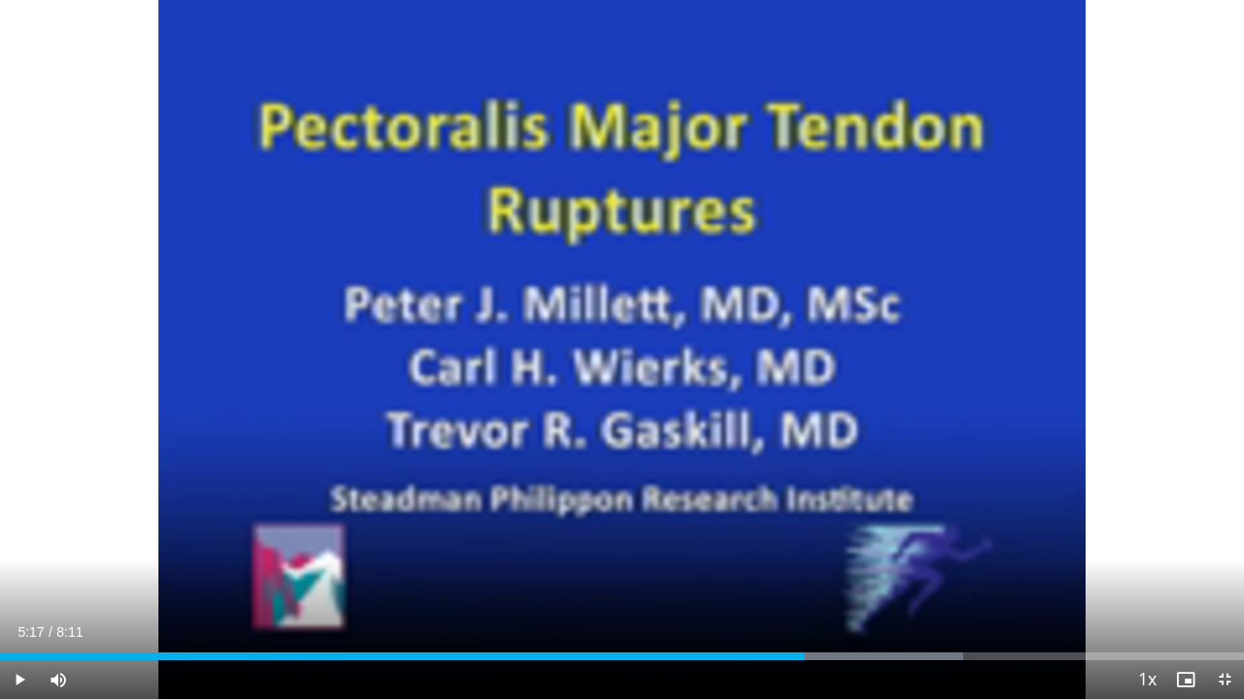
click at [614, 359] on div "10 seconds Tap to unmute" at bounding box center [622, 349] width 1244 height 699
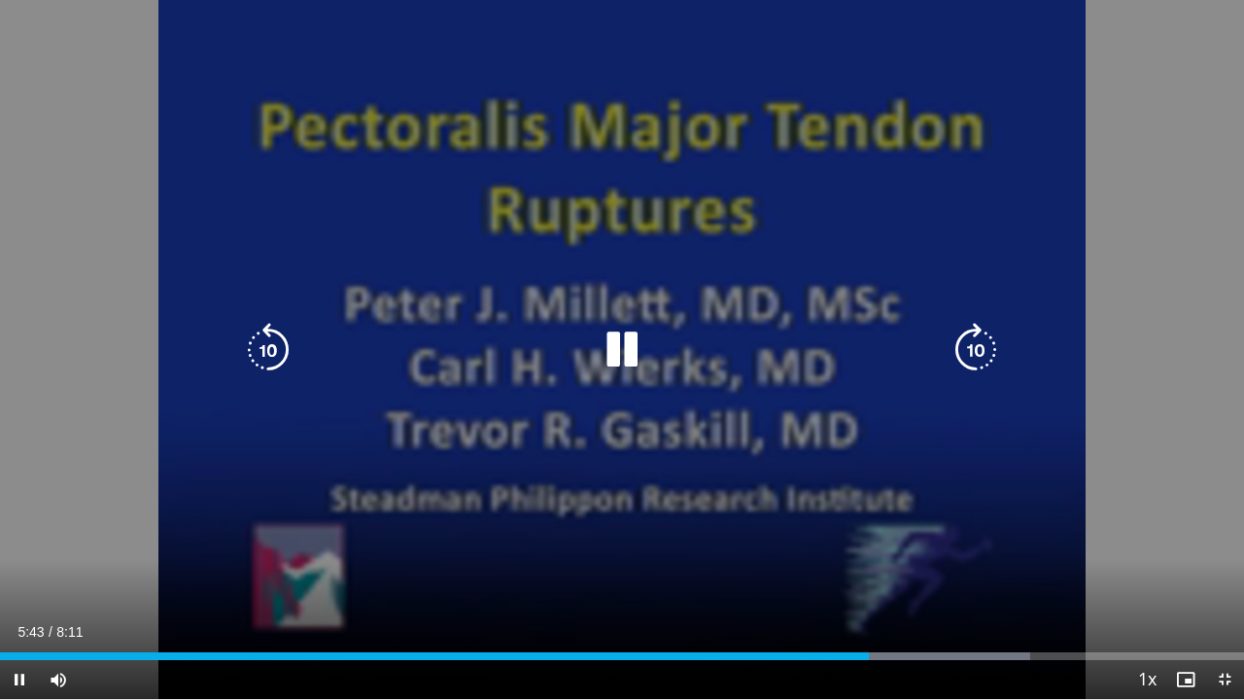
click at [619, 348] on icon "Video Player" at bounding box center [622, 350] width 54 height 54
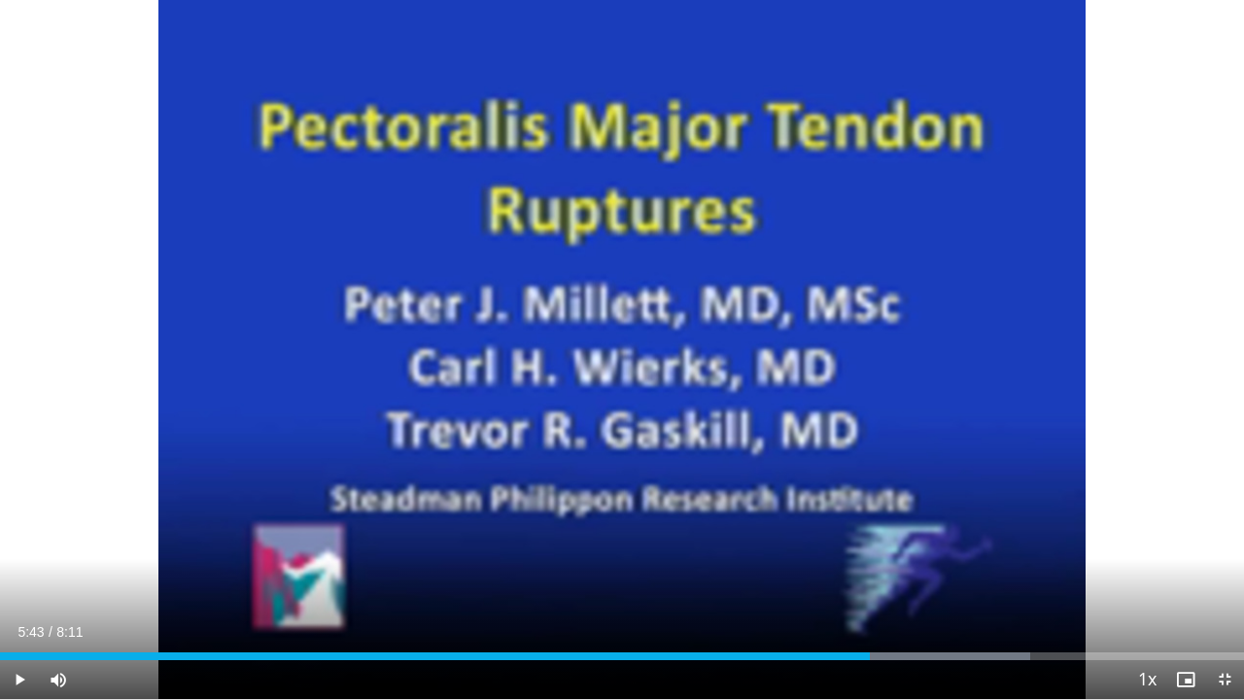
click at [619, 348] on div "10 seconds Tap to unmute" at bounding box center [622, 349] width 1244 height 699
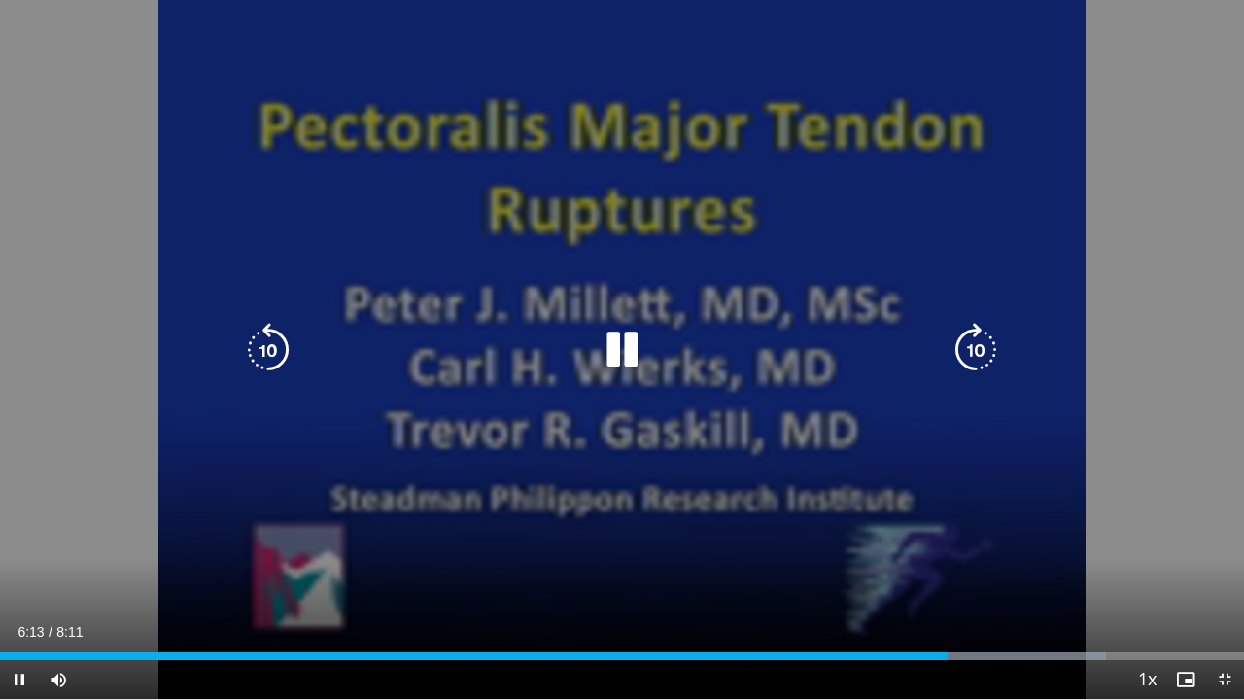
click at [626, 346] on icon "Video Player" at bounding box center [622, 350] width 54 height 54
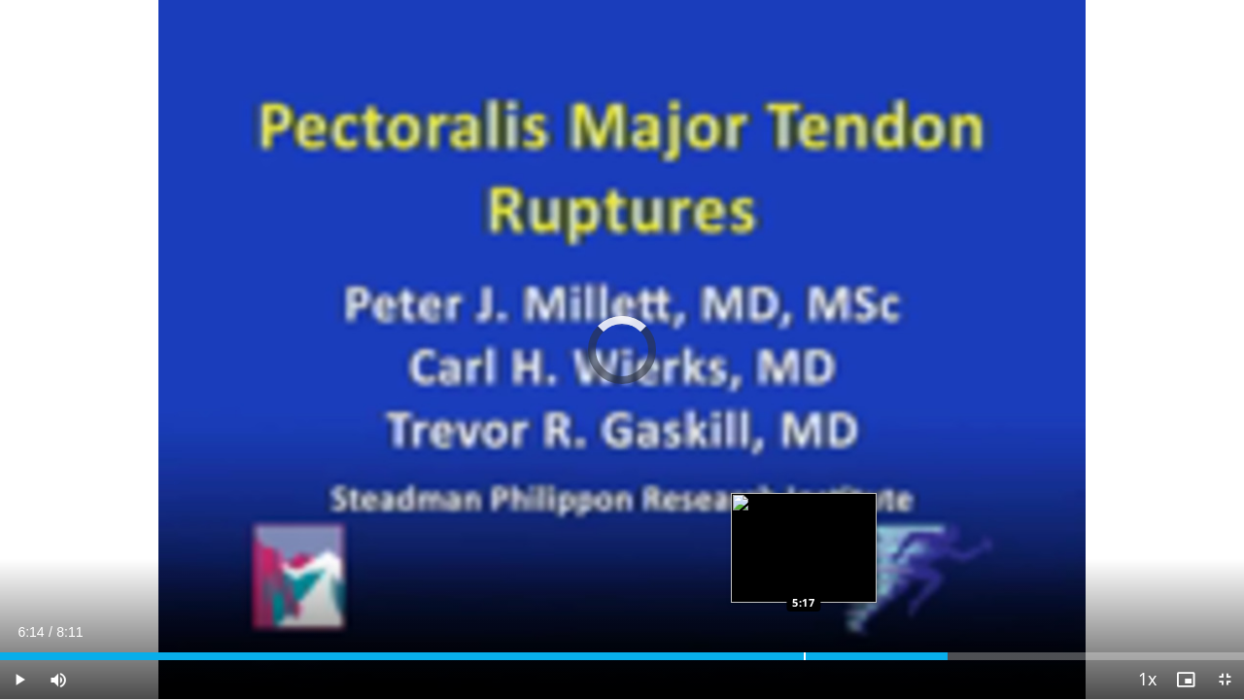
click at [804, 575] on div "Loaded : 0.00% 6:14 5:17" at bounding box center [622, 650] width 1244 height 18
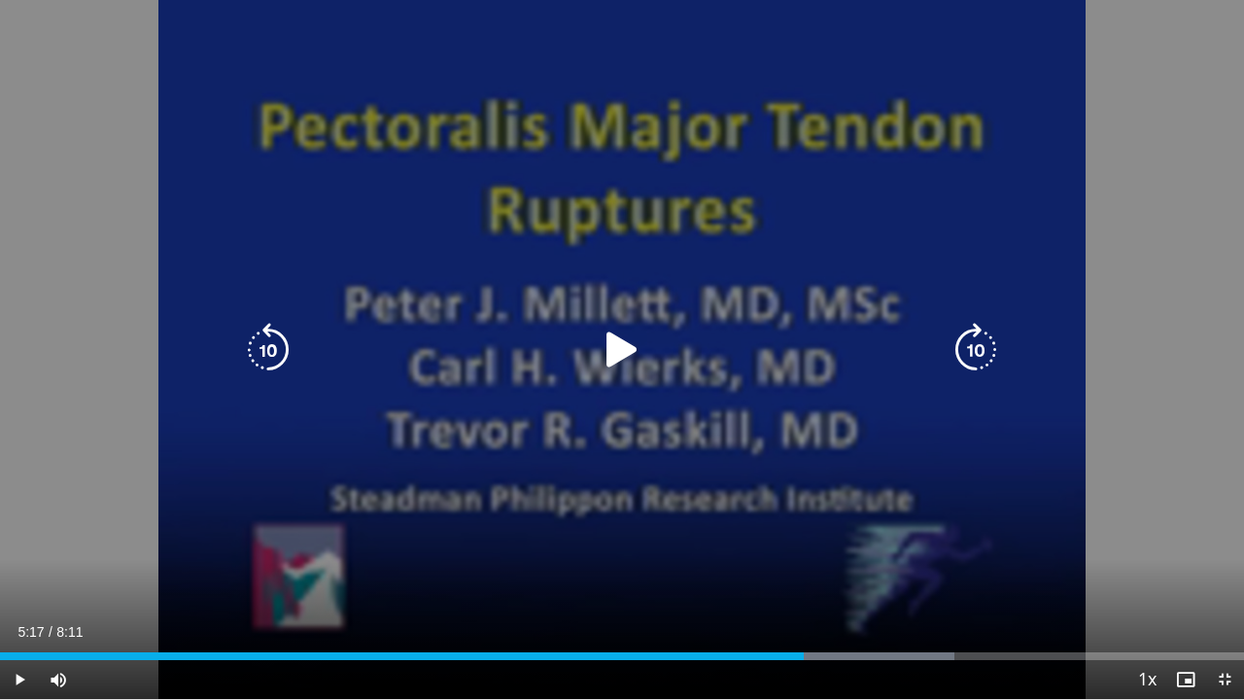
click at [709, 449] on div "10 seconds Tap to unmute" at bounding box center [622, 349] width 1244 height 699
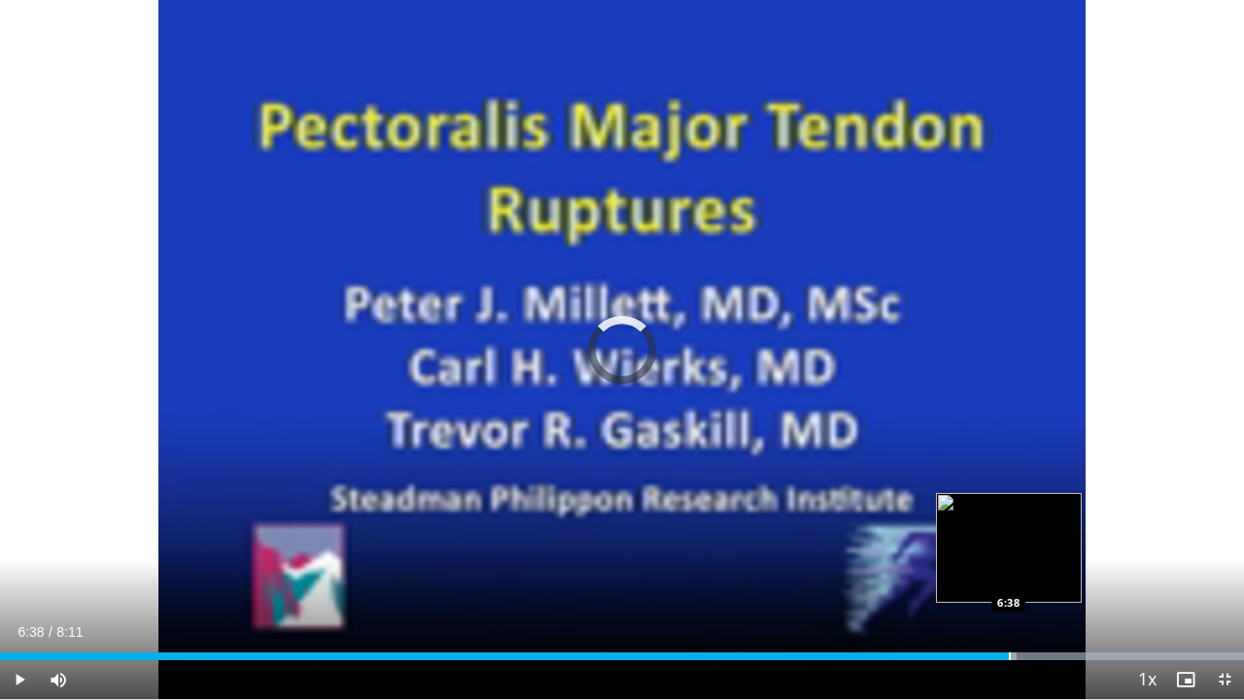
click at [1009, 575] on div "Progress Bar" at bounding box center [1010, 656] width 2 height 8
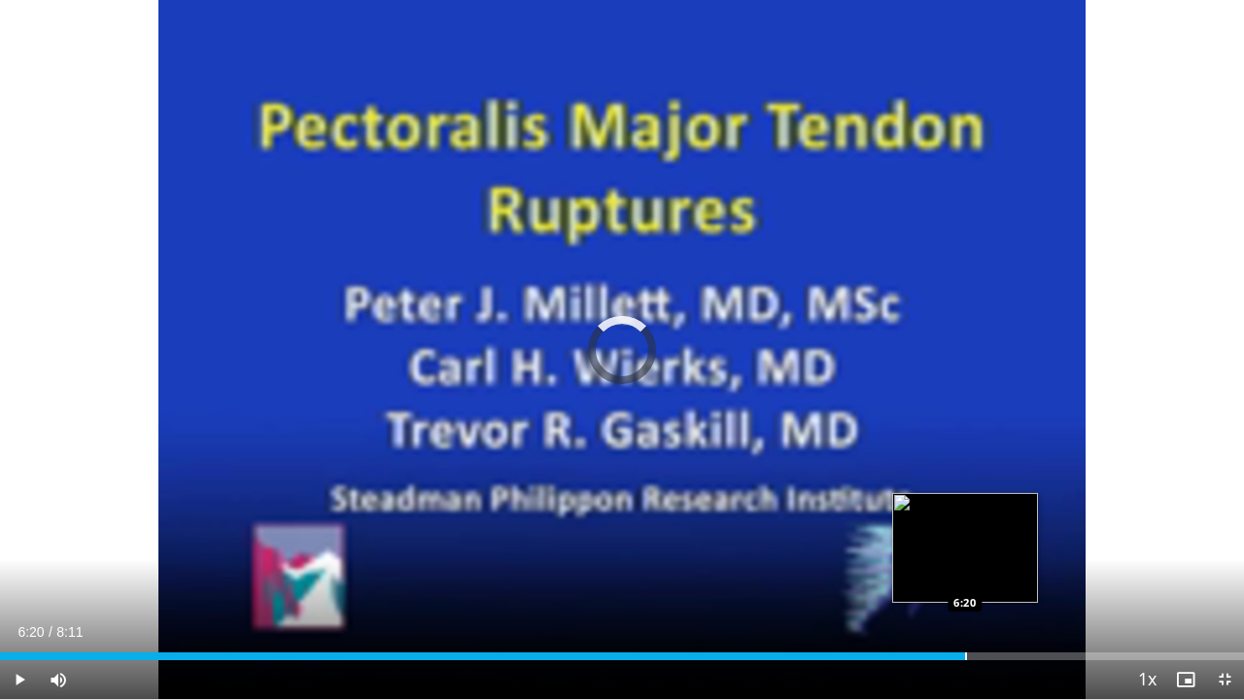
click at [964, 575] on div "Loaded : 0.00% 6:20 6:20" at bounding box center [622, 650] width 1244 height 18
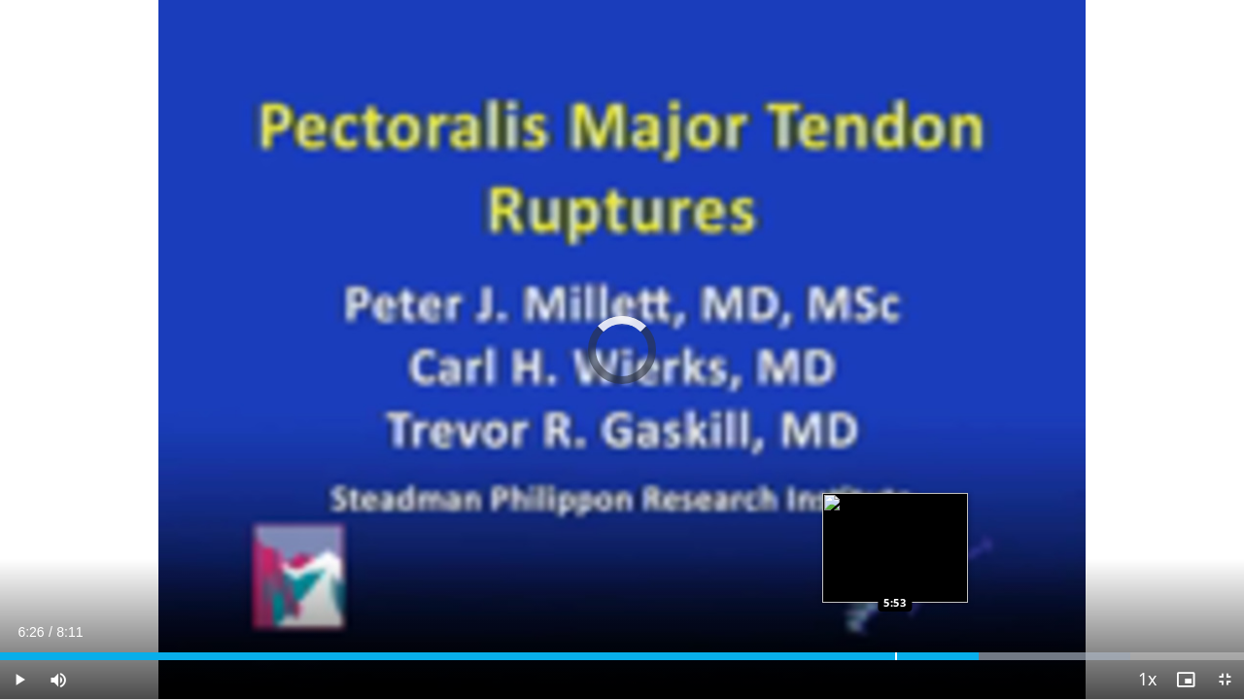
click at [894, 575] on div "Loaded : 90.89% 6:26 5:53" at bounding box center [622, 650] width 1244 height 18
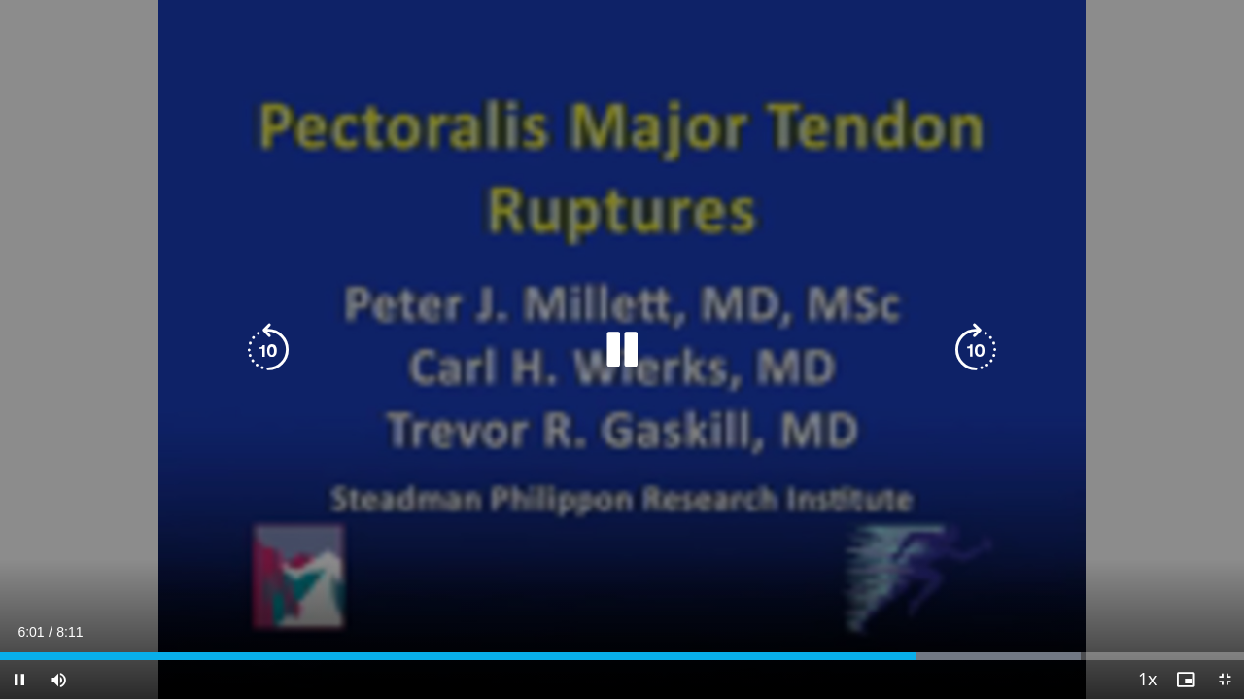
click at [639, 367] on icon "Video Player" at bounding box center [622, 350] width 54 height 54
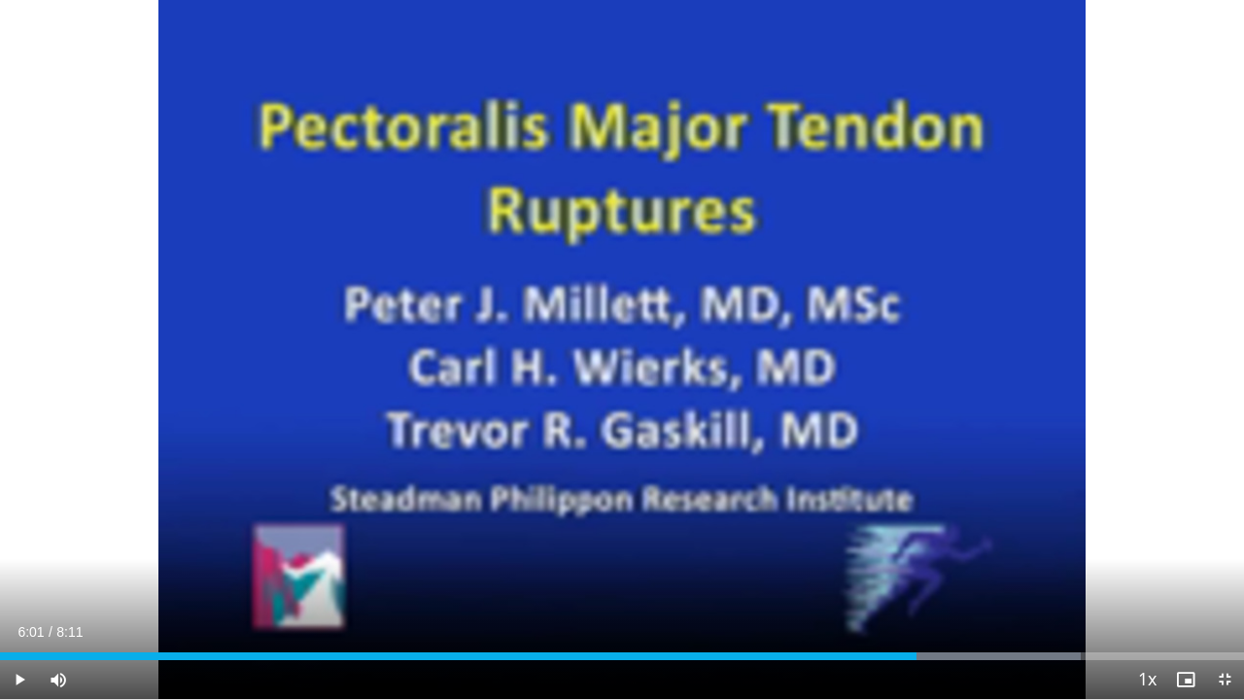
click at [639, 367] on div "10 seconds Tap to unmute" at bounding box center [622, 349] width 1244 height 699
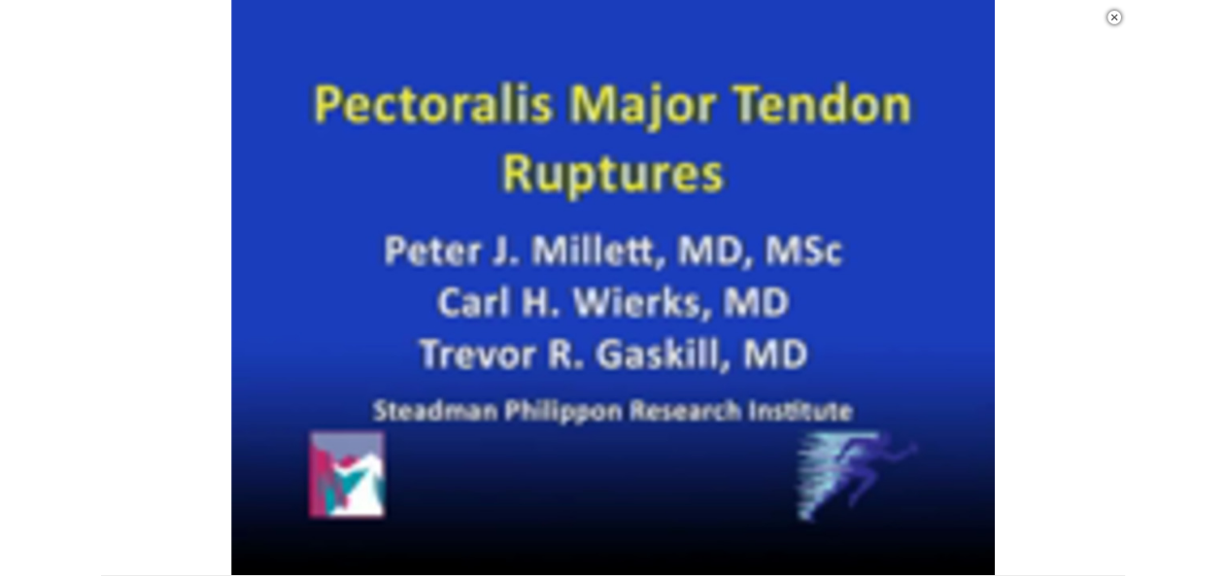
scroll to position [669, 0]
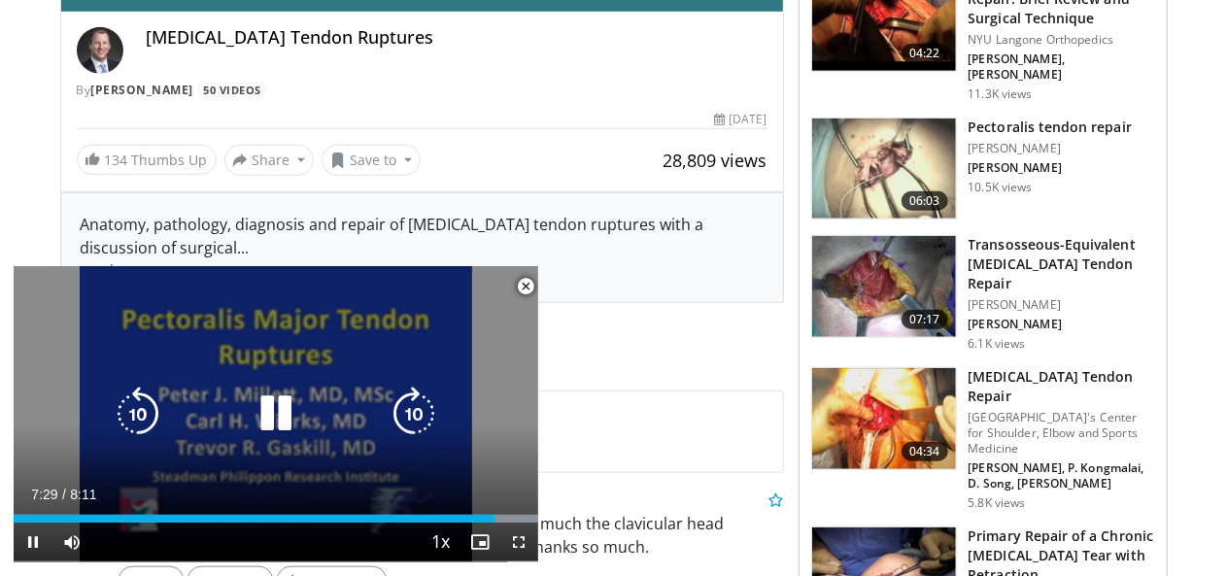
click at [284, 424] on icon "Video Player" at bounding box center [276, 414] width 54 height 54
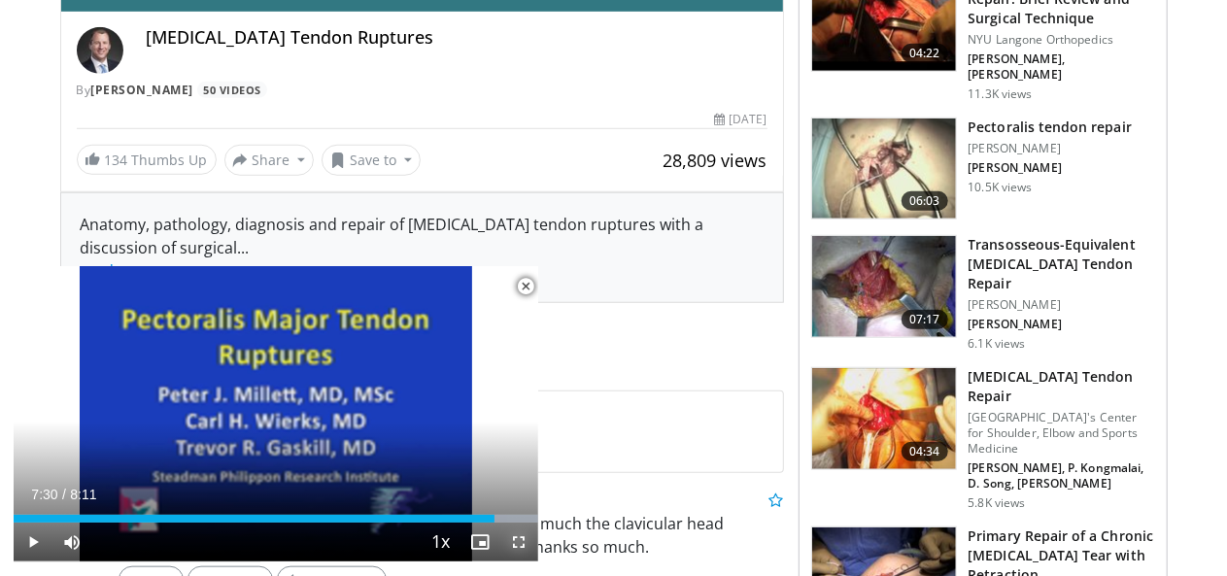
click at [527, 540] on span "Video Player" at bounding box center [518, 542] width 39 height 39
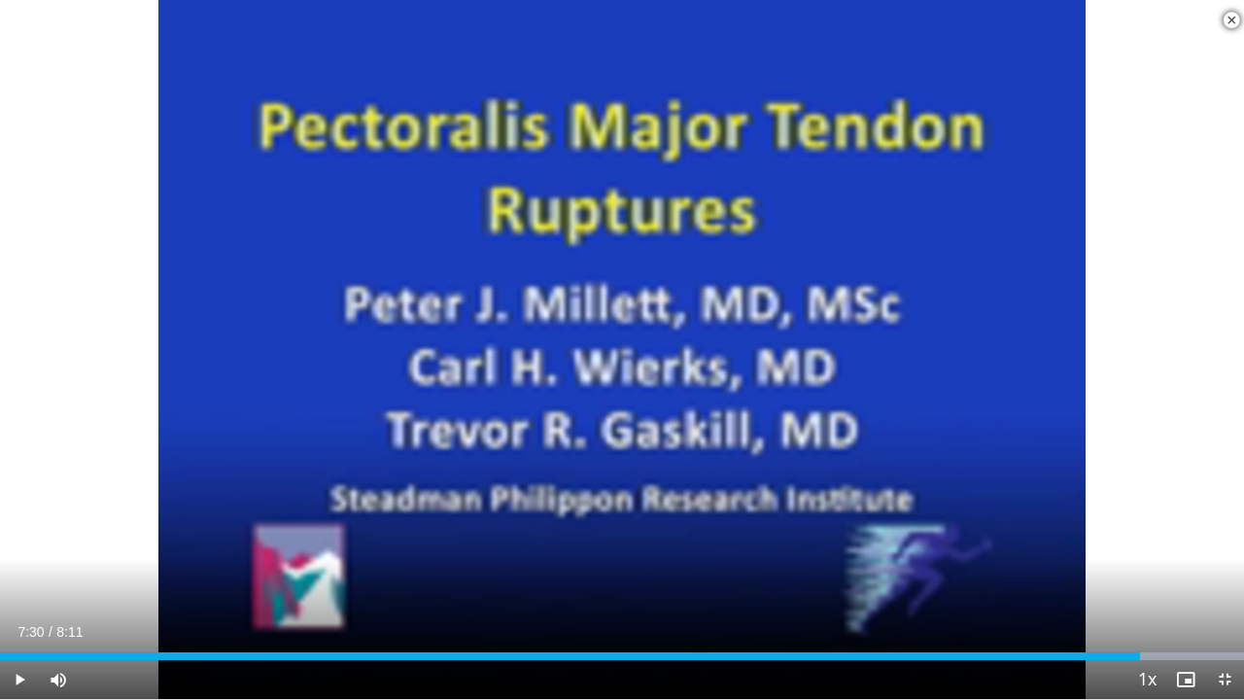
click at [527, 575] on div "Current Time 7:30 / Duration 8:11" at bounding box center [622, 631] width 1244 height 17
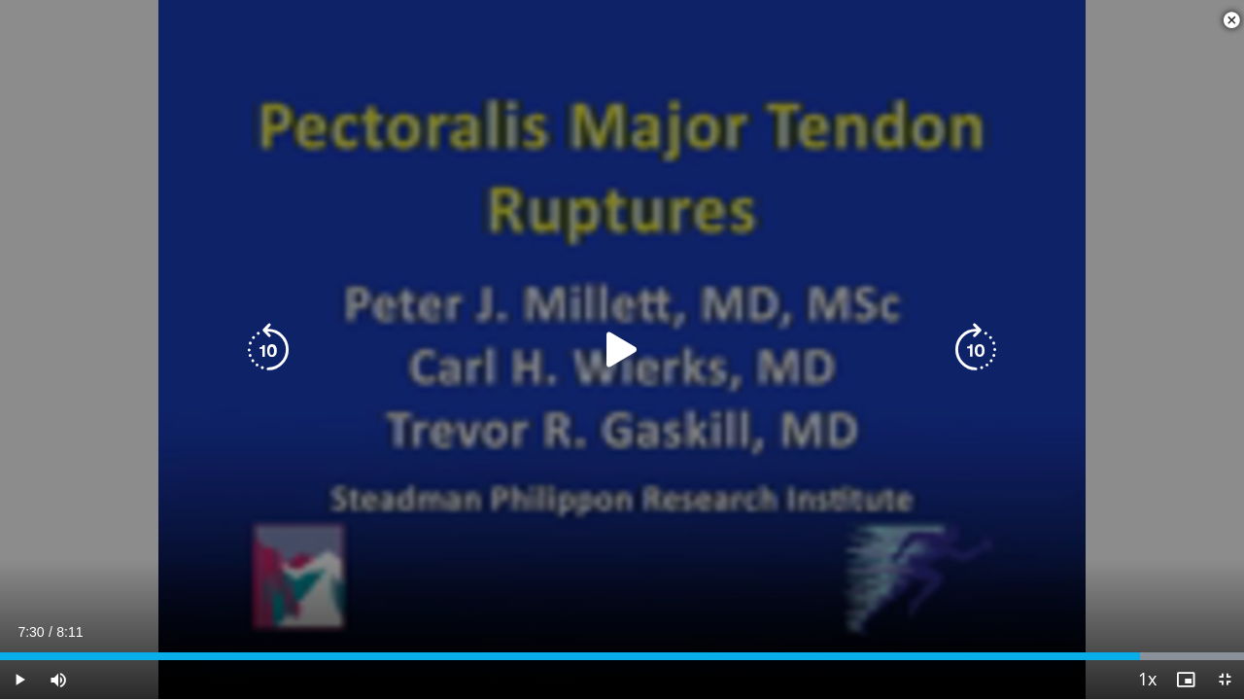
click at [604, 357] on icon "Video Player" at bounding box center [622, 350] width 54 height 54
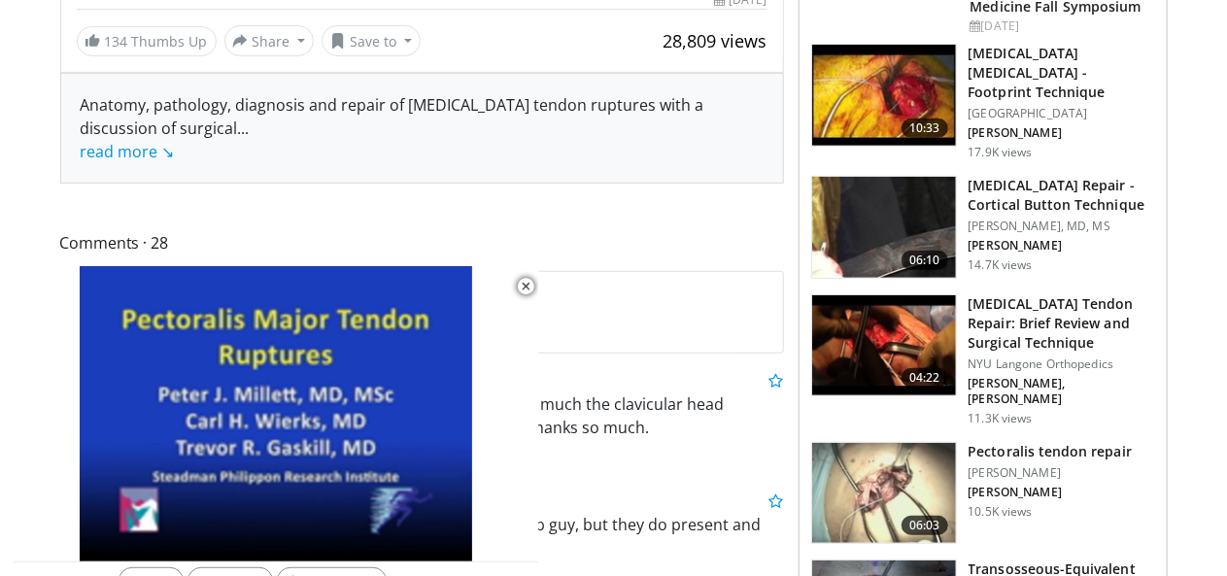
scroll to position [350, 0]
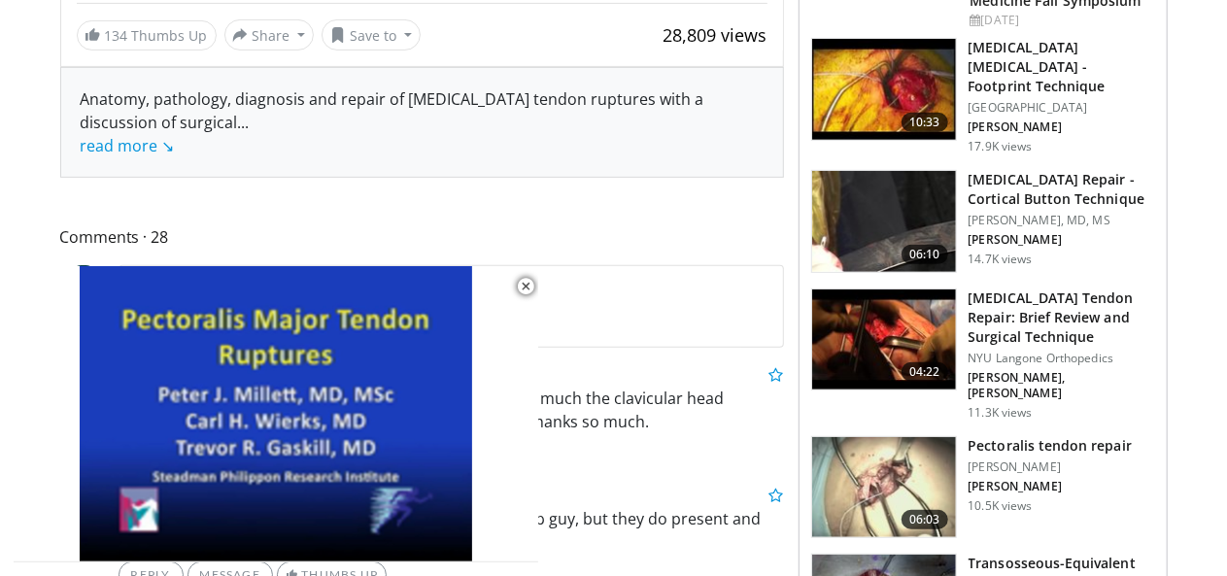
click at [925, 444] on img at bounding box center [884, 487] width 144 height 101
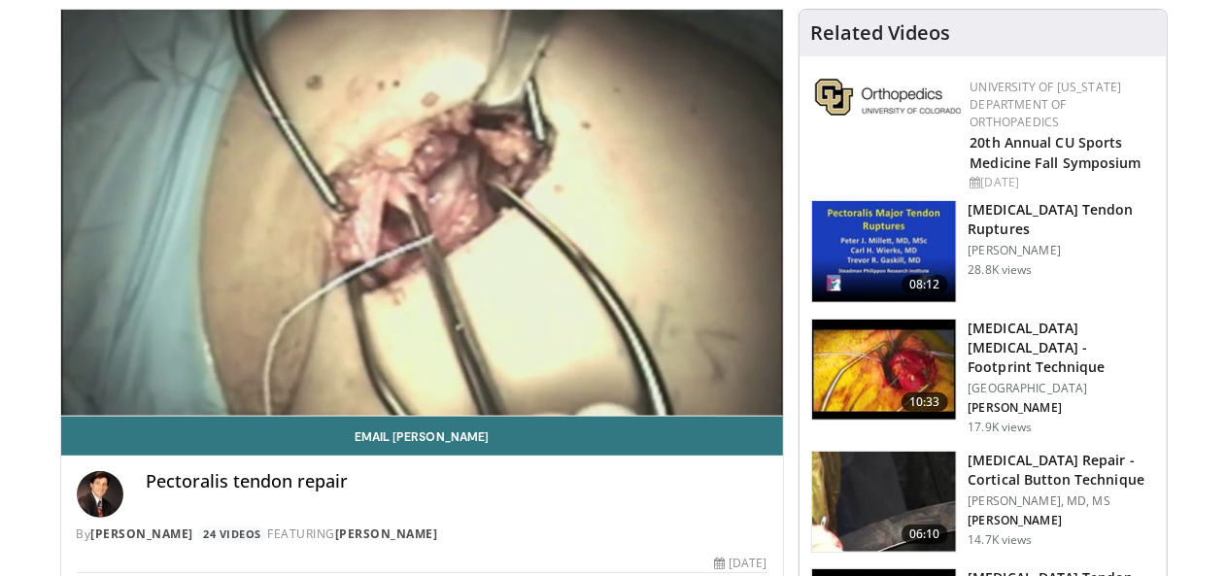
scroll to position [227, 0]
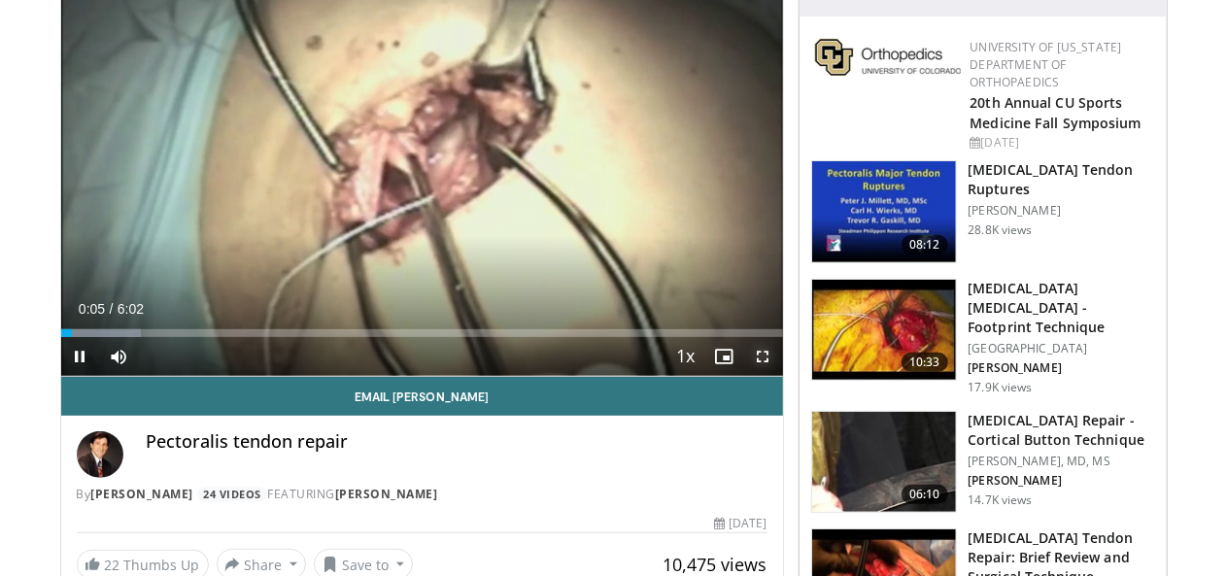
click at [776, 376] on span "Video Player" at bounding box center [763, 356] width 39 height 39
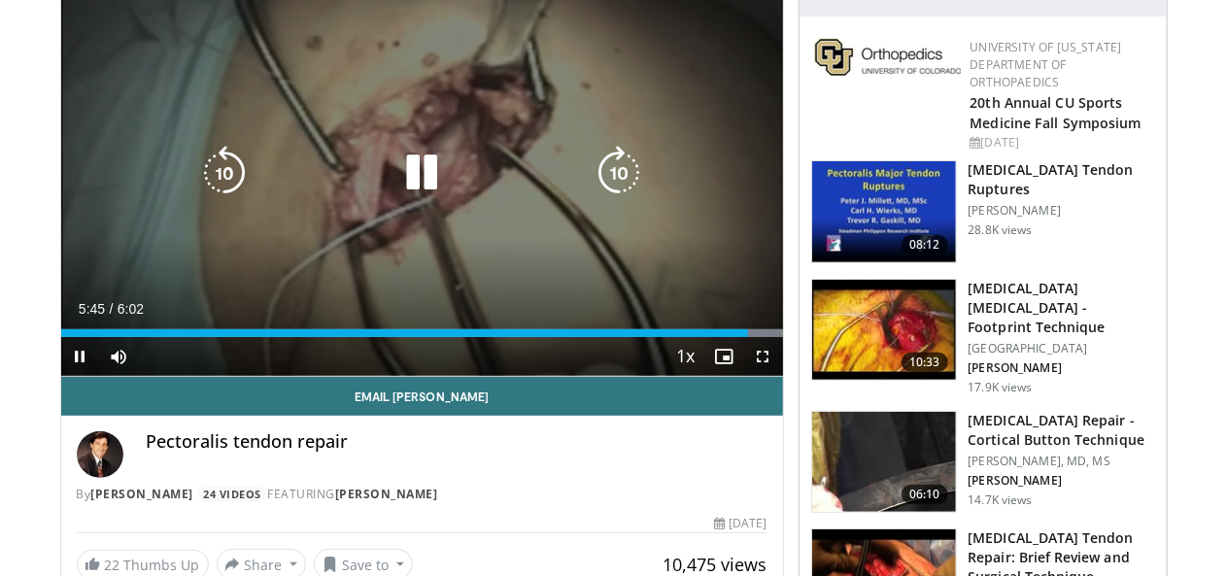
click at [404, 189] on icon "Video Player" at bounding box center [422, 173] width 54 height 54
